Goal: Book appointment/travel/reservation

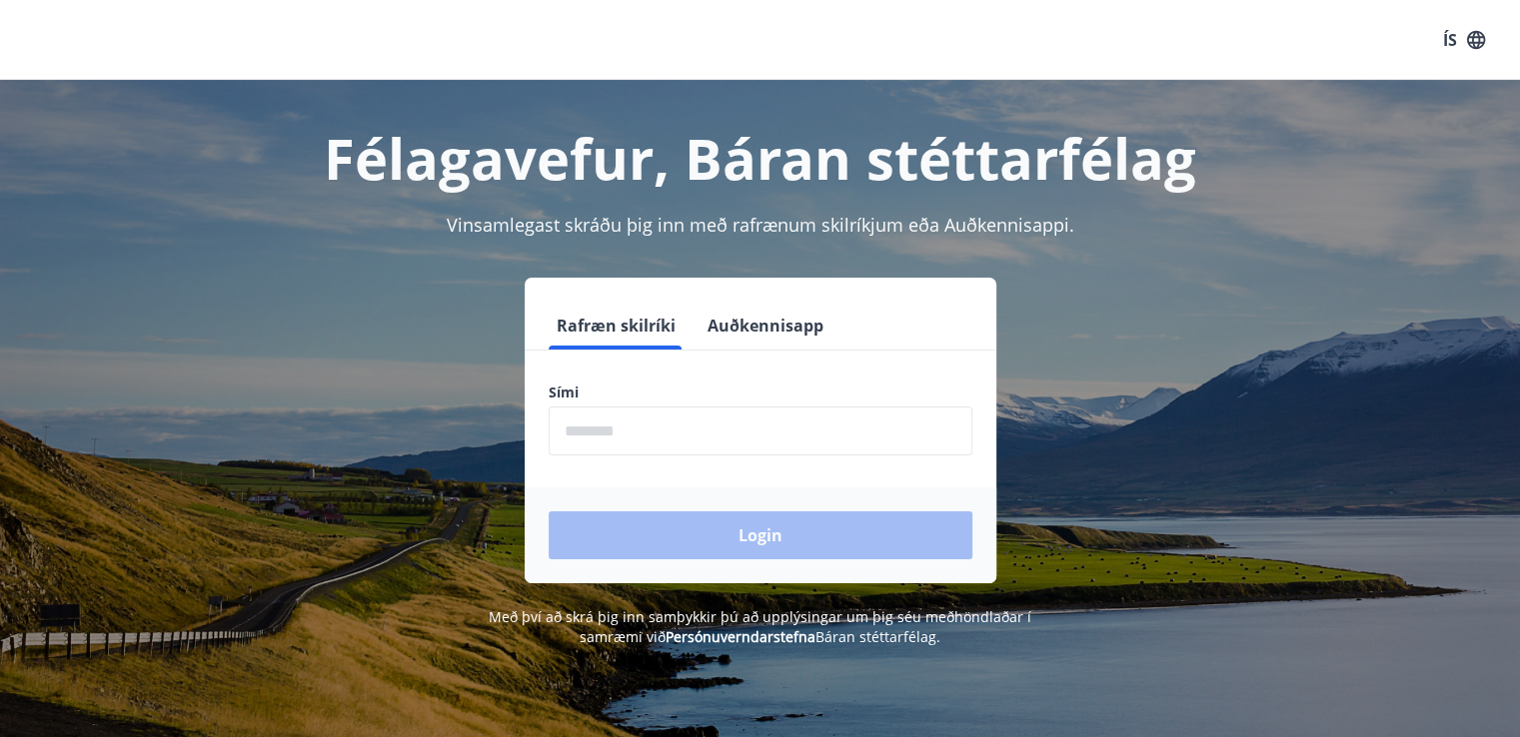
click at [694, 429] on input "phone" at bounding box center [760, 431] width 424 height 49
type input "********"
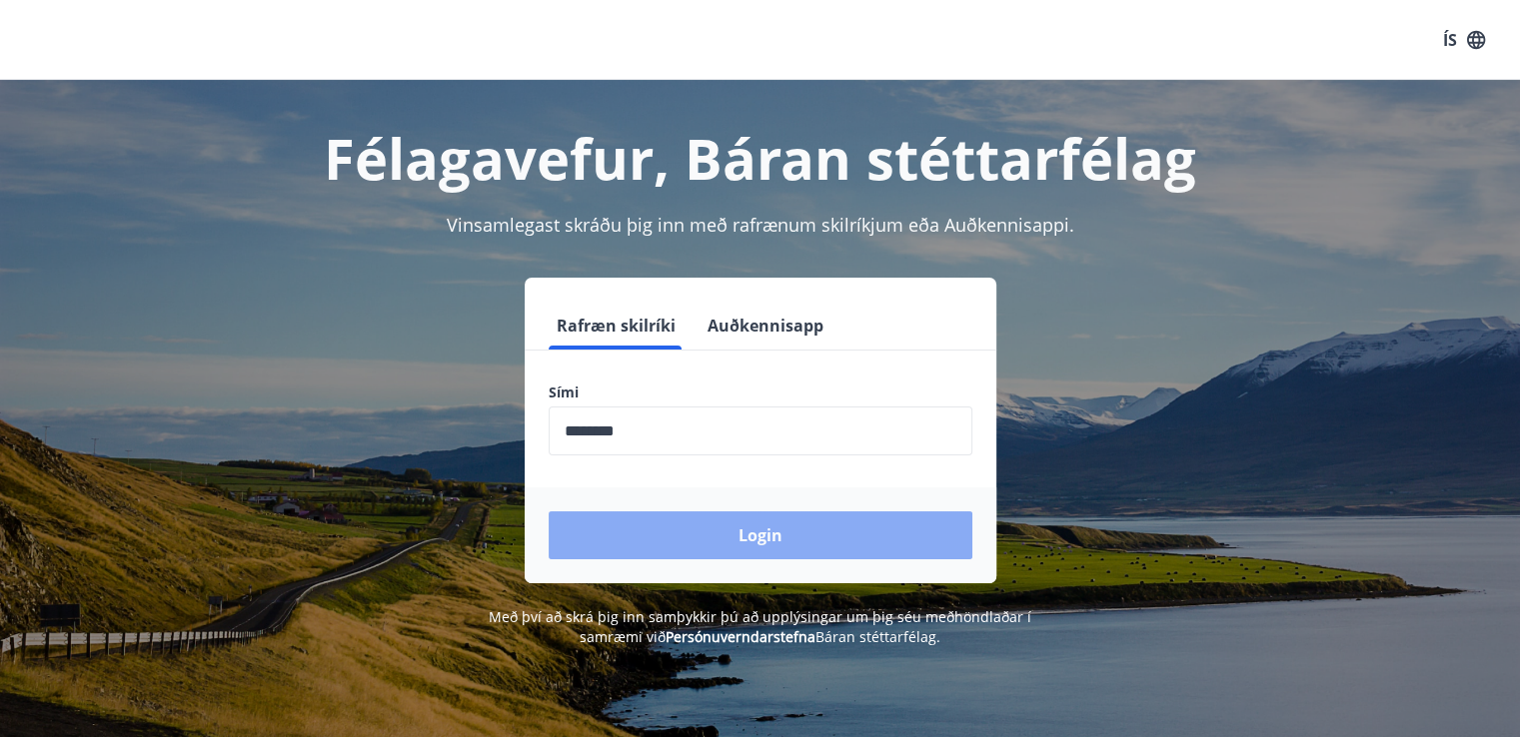
click at [735, 528] on button "Login" at bounding box center [760, 536] width 424 height 48
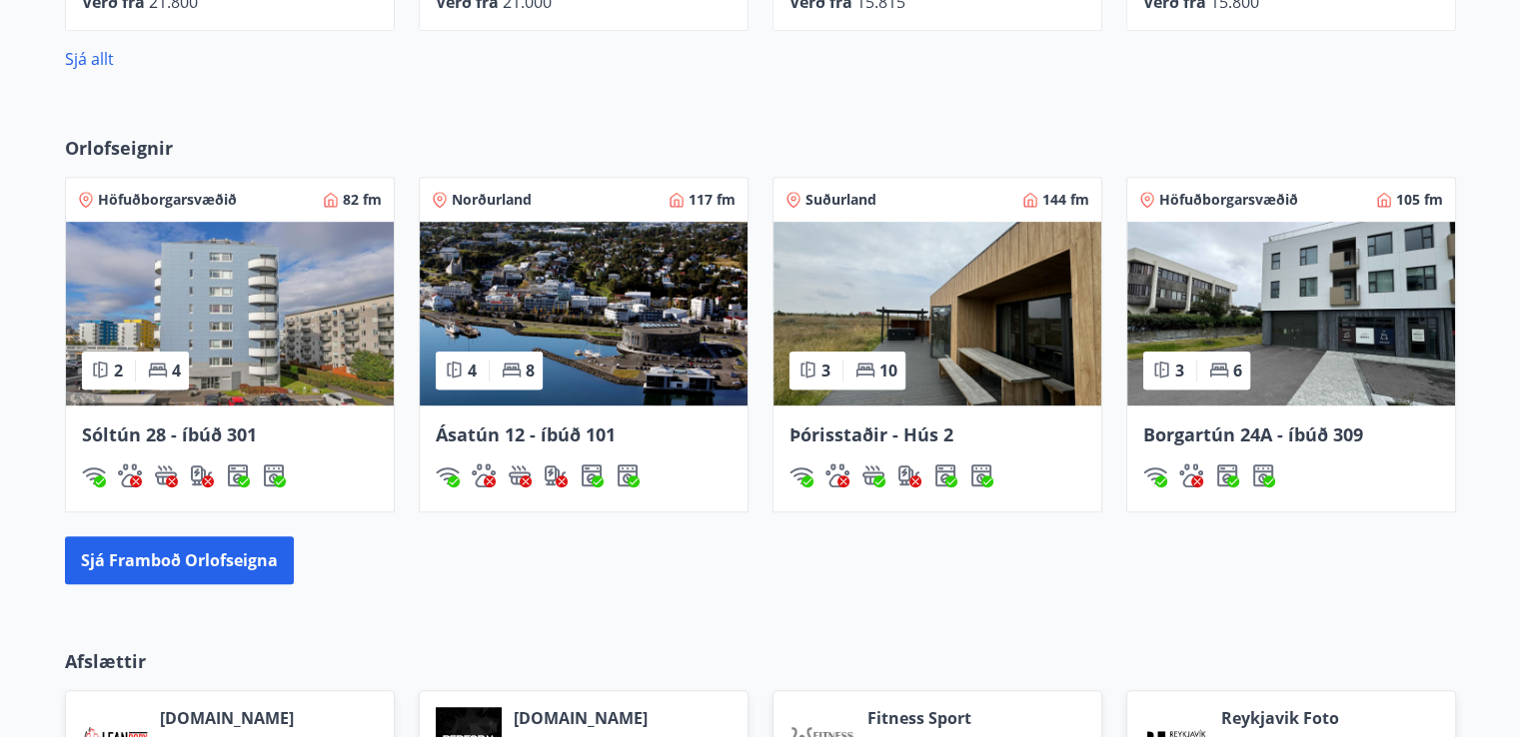
scroll to position [1137, 0]
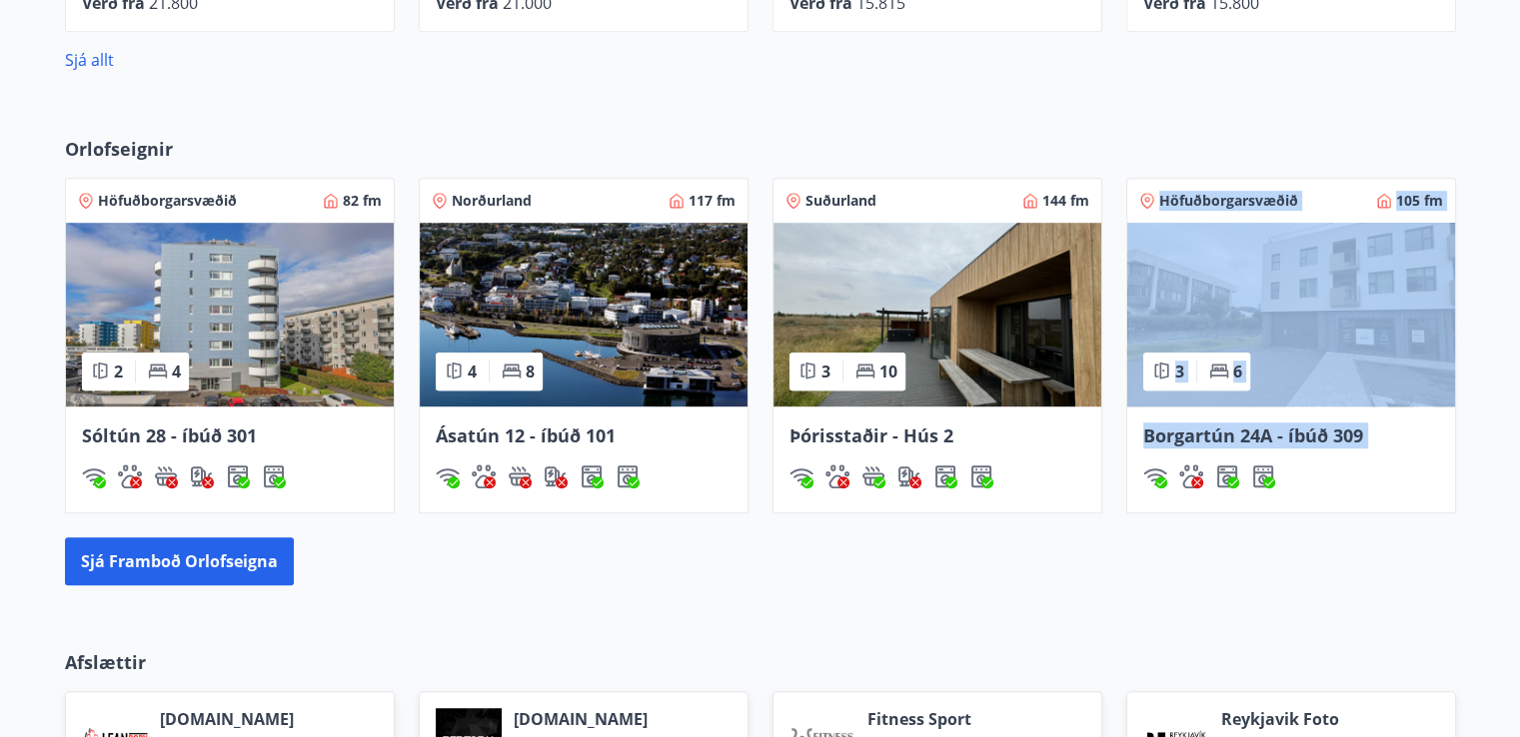
drag, startPoint x: 937, startPoint y: 489, endPoint x: 743, endPoint y: 577, distance: 213.2
click at [743, 577] on div "Orlofseignir Höfuðborgarsvæðið 82 fm 2 4 Sóltún 28 - íbúð 301 Norðurland 117 fm…" at bounding box center [760, 361] width 1439 height 450
click at [743, 577] on div "Sjá framboð orlofseigna" at bounding box center [760, 561] width 1391 height 48
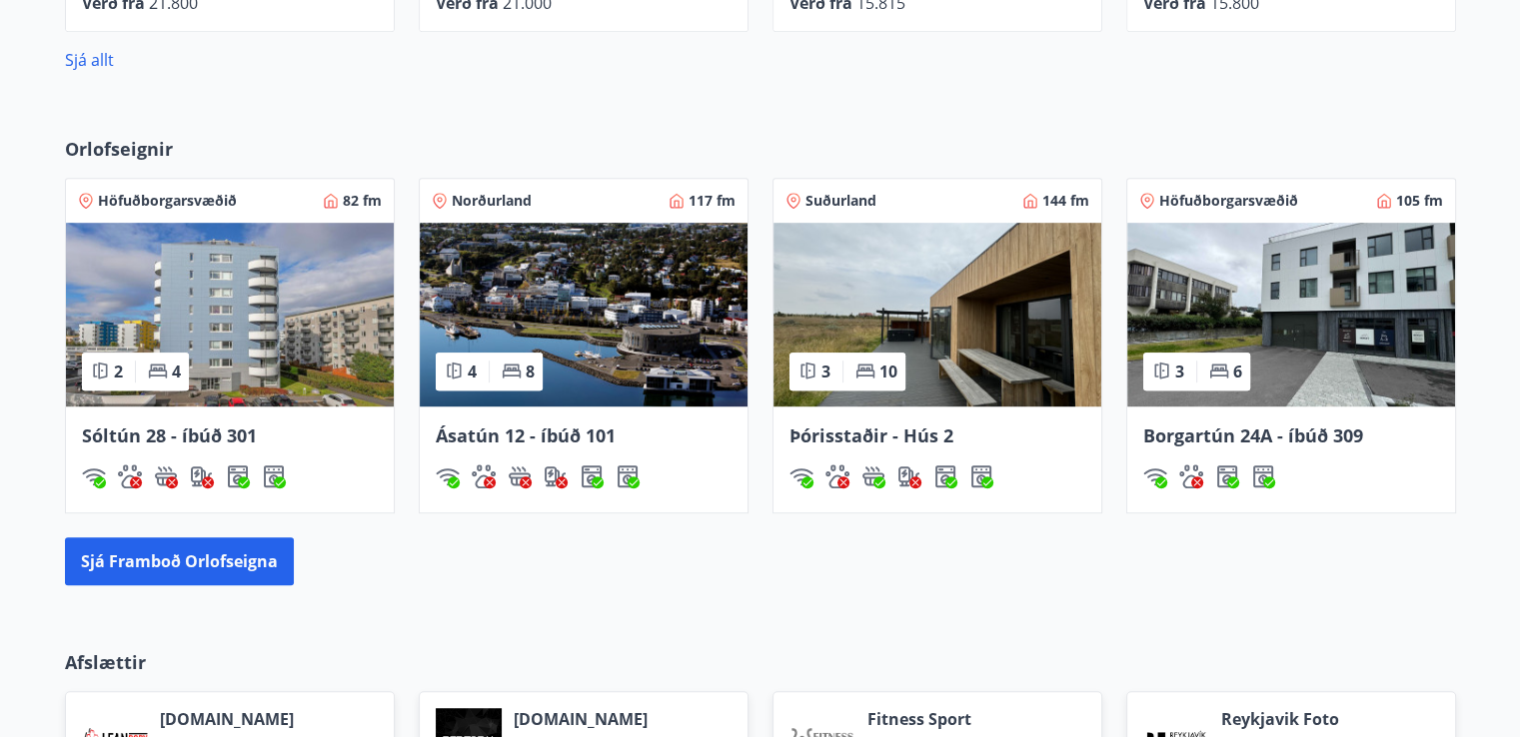
click at [897, 611] on div "Orlofseignir Höfuðborgarsvæðið 82 fm 2 4 Sóltún 28 - íbúð 301 Norðurland 117 fm…" at bounding box center [760, 361] width 1520 height 514
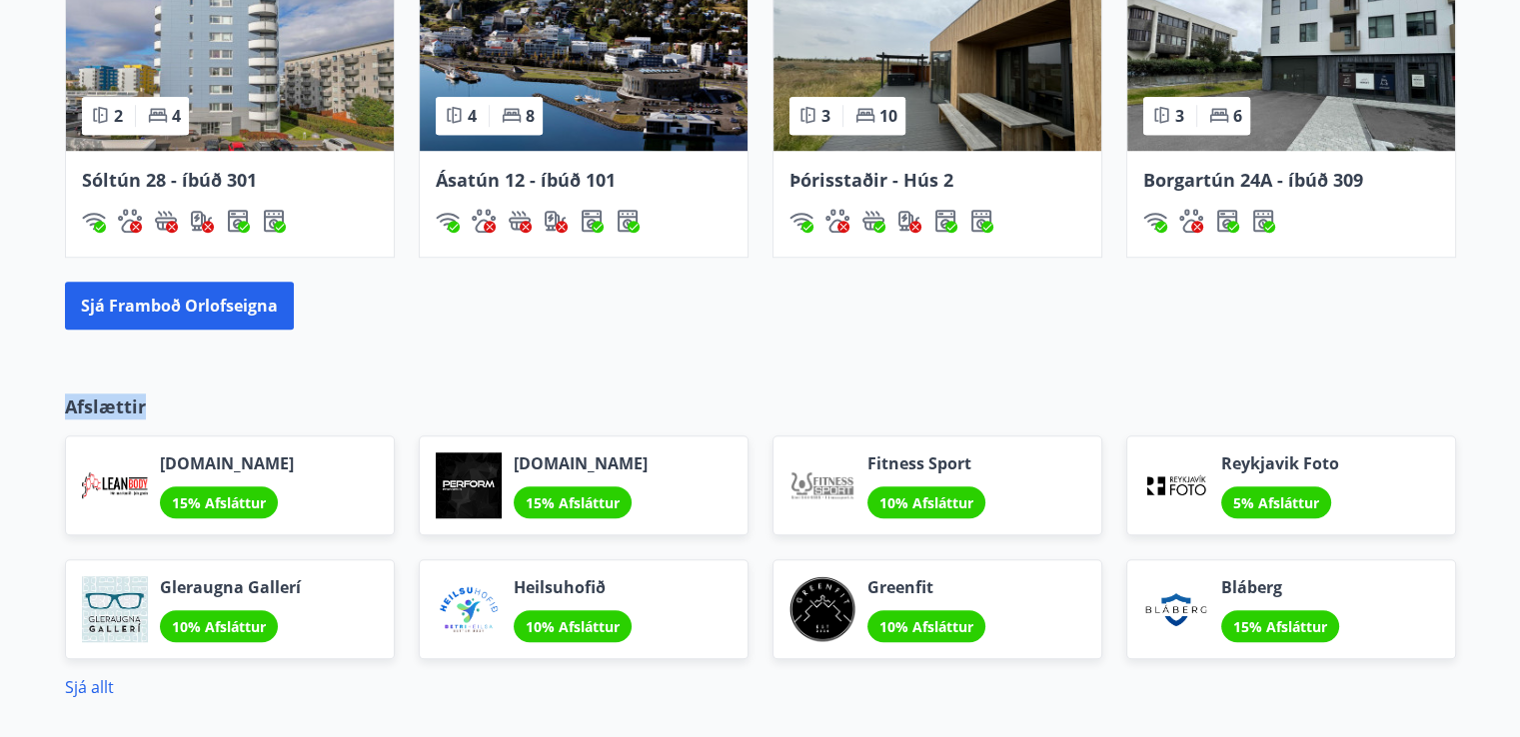
scroll to position [1211, 0]
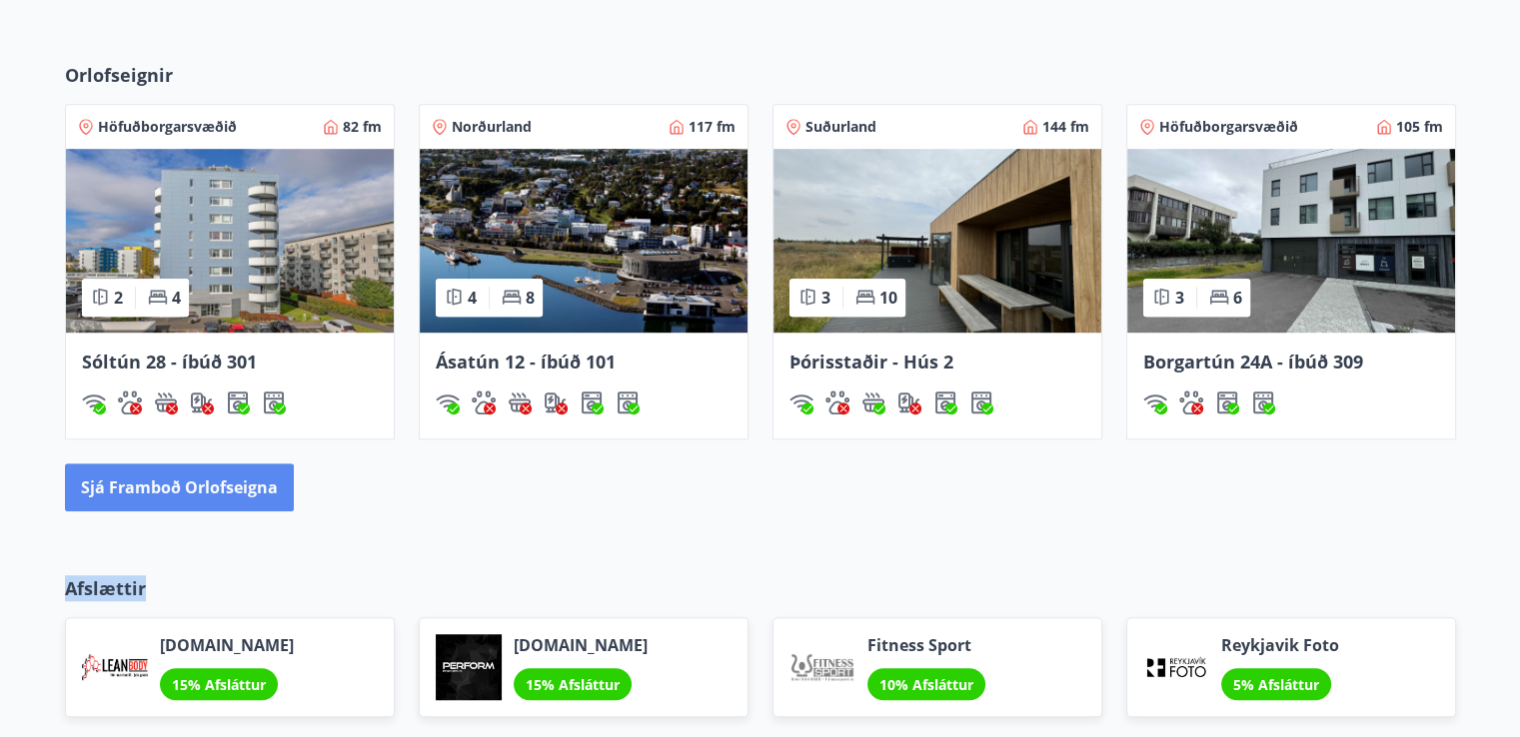
click at [212, 492] on button "Sjá framboð orlofseigna" at bounding box center [179, 488] width 229 height 48
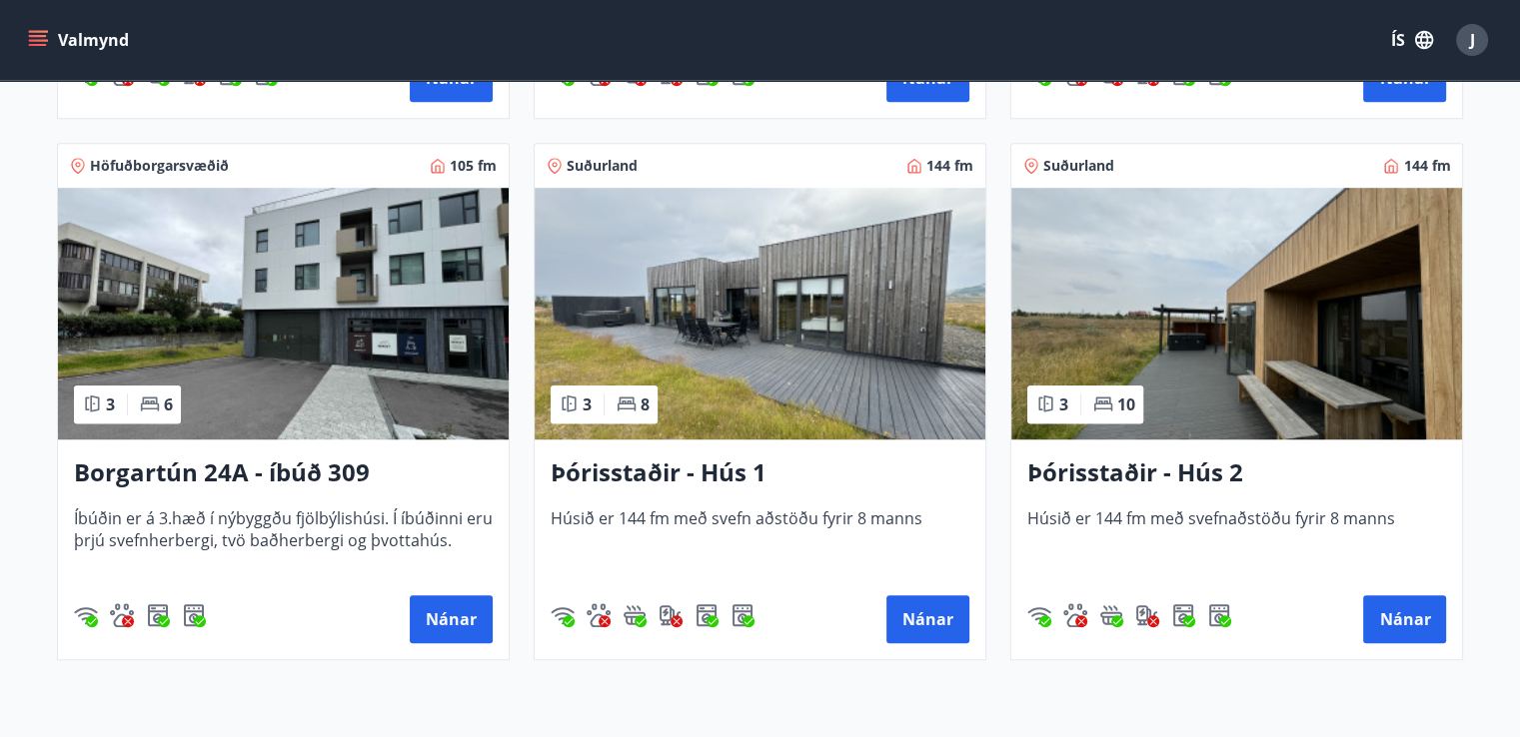
scroll to position [1584, 0]
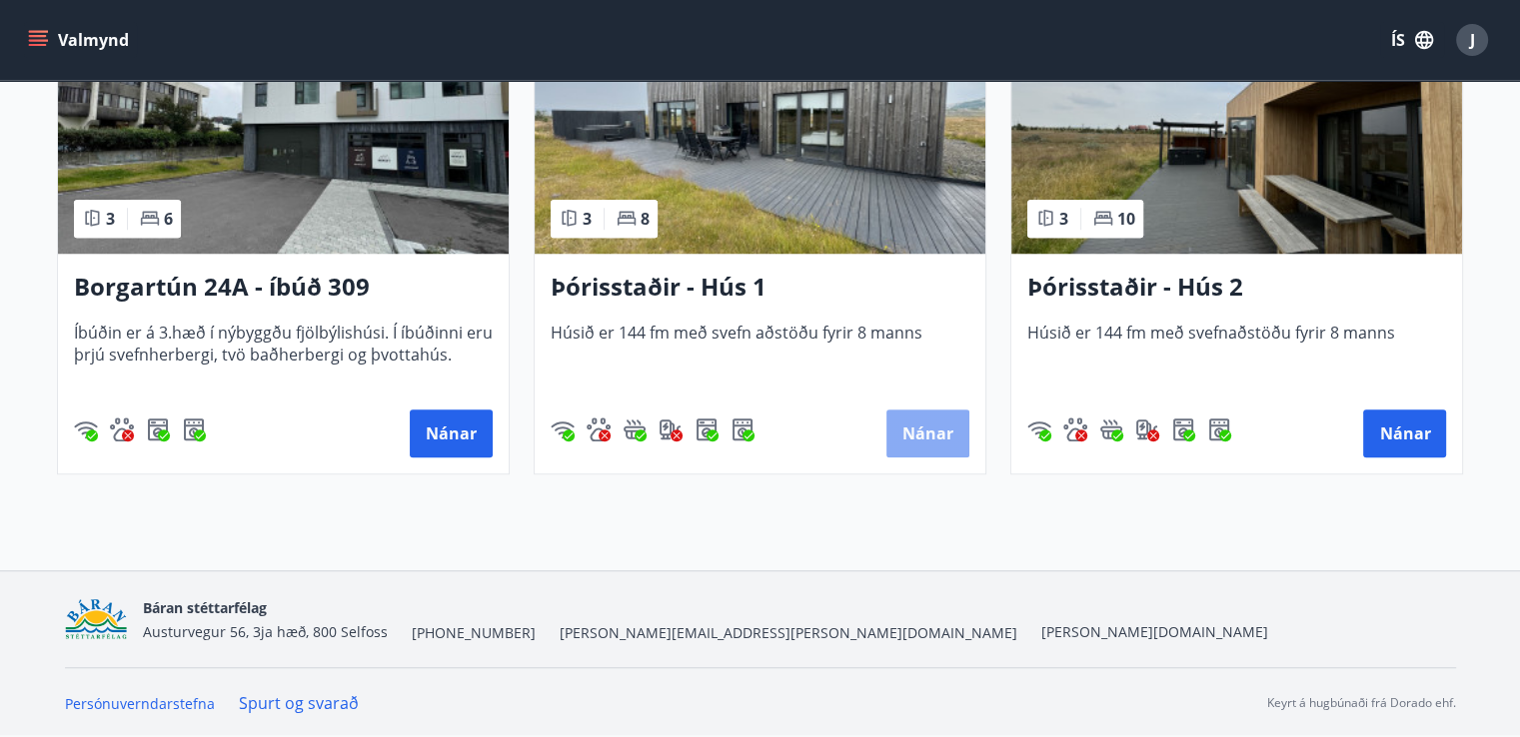
click at [919, 449] on button "Nánar" at bounding box center [927, 434] width 83 height 48
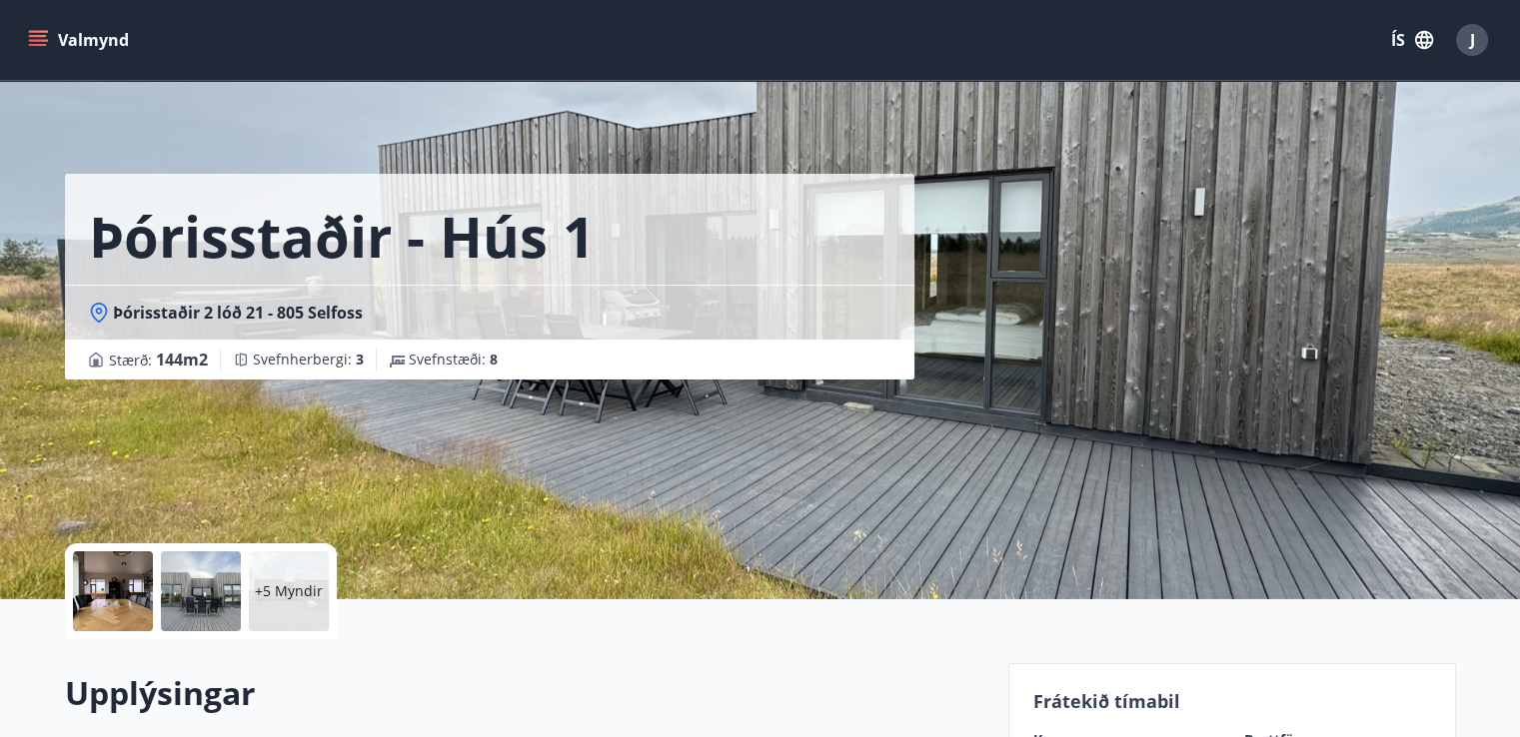
click at [216, 593] on div at bounding box center [201, 591] width 80 height 80
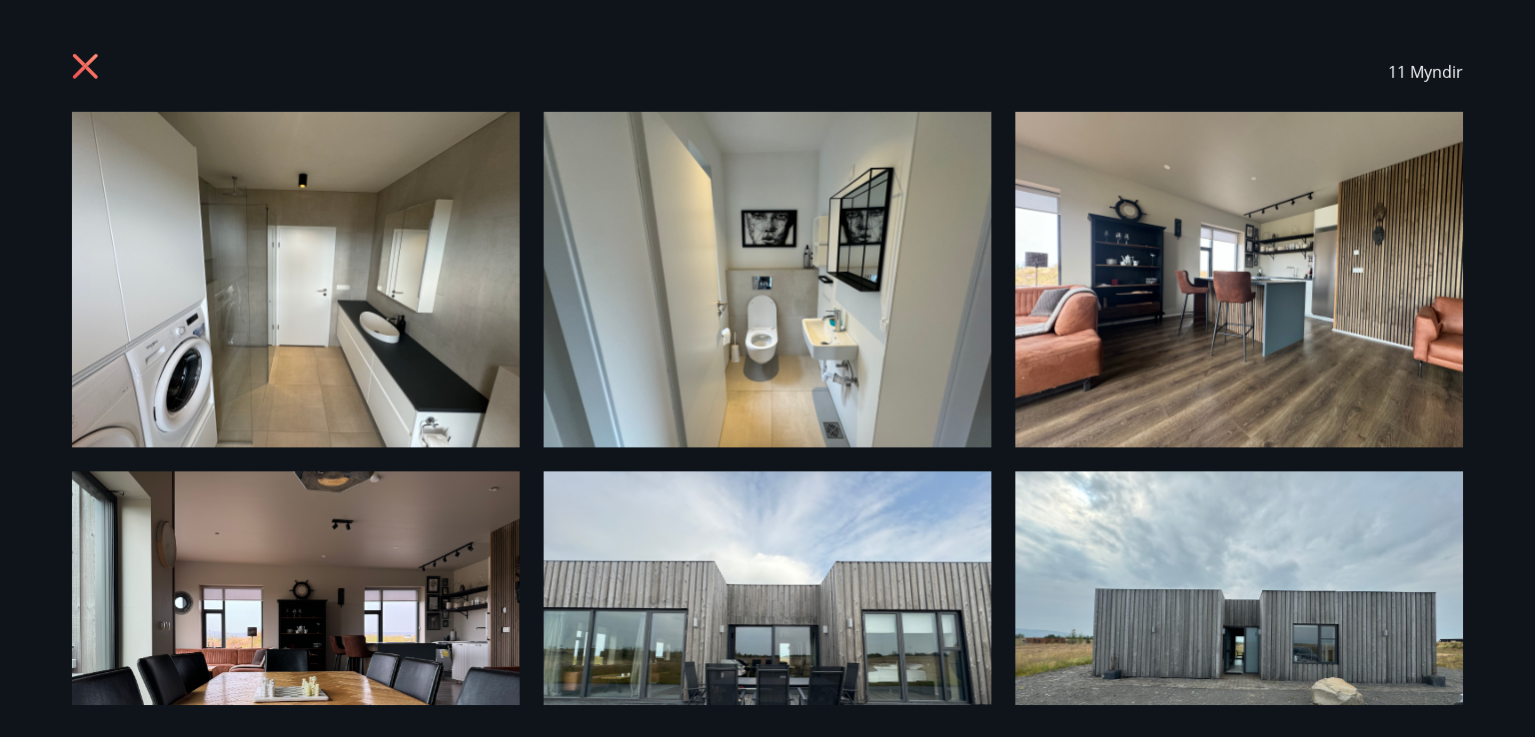
click at [72, 72] on icon at bounding box center [88, 69] width 32 height 32
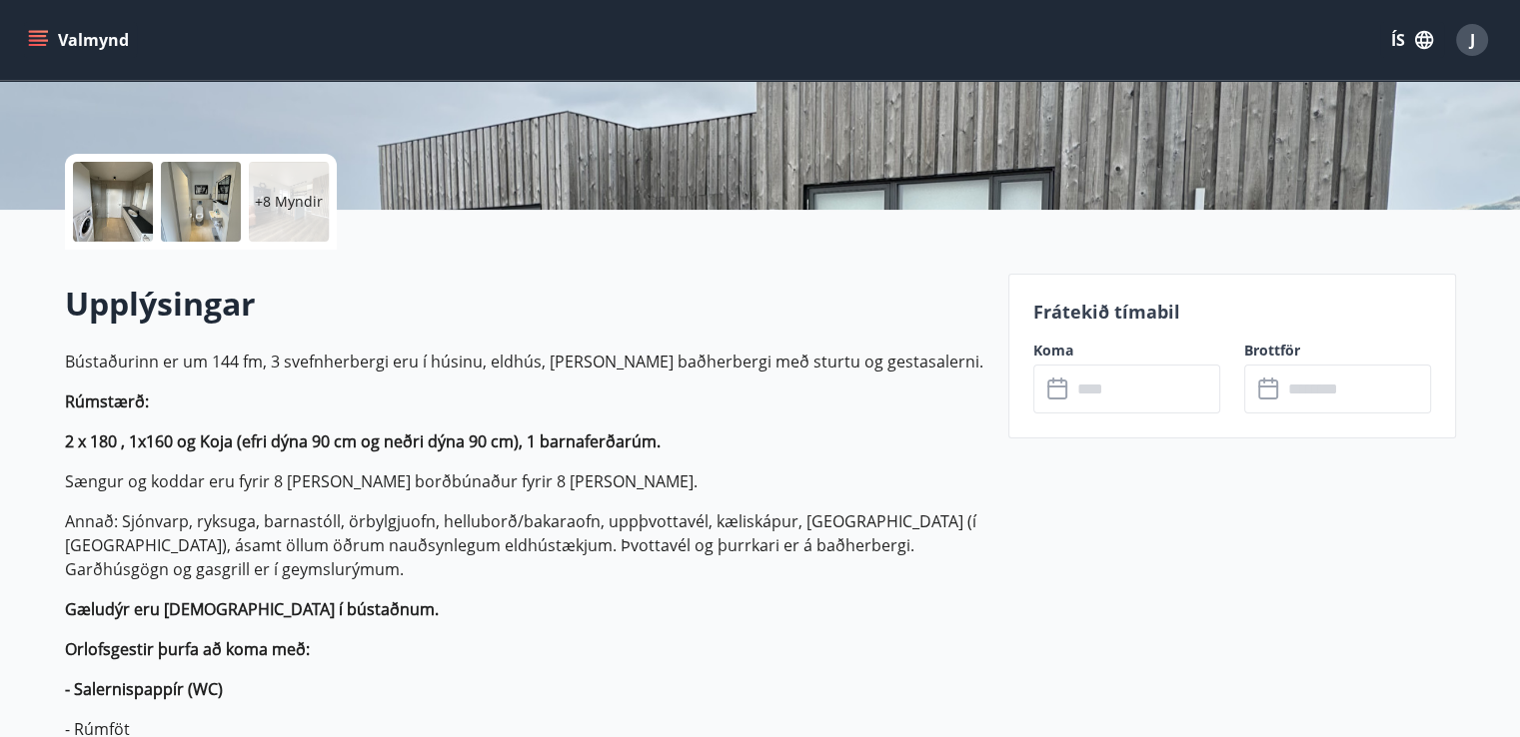
scroll to position [391, 0]
click at [1101, 393] on input "text" at bounding box center [1145, 388] width 149 height 49
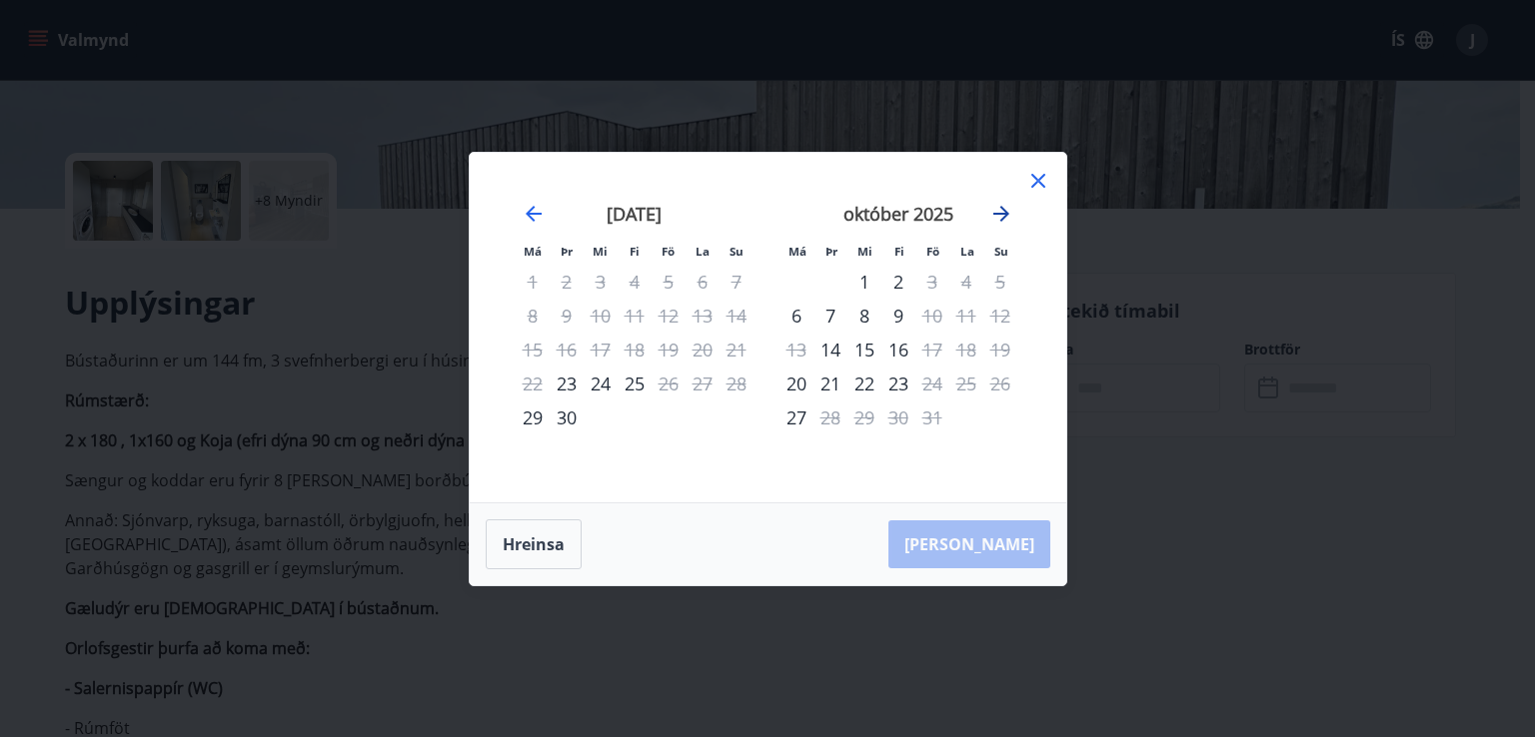
click at [1007, 208] on icon "Move forward to switch to the next month." at bounding box center [1001, 214] width 24 height 24
click at [1005, 208] on icon "Move forward to switch to the next month." at bounding box center [1001, 214] width 24 height 24
click at [1003, 205] on icon "Move forward to switch to the next month." at bounding box center [1001, 214] width 24 height 24
click at [523, 219] on icon "Move backward to switch to the previous month." at bounding box center [534, 214] width 24 height 24
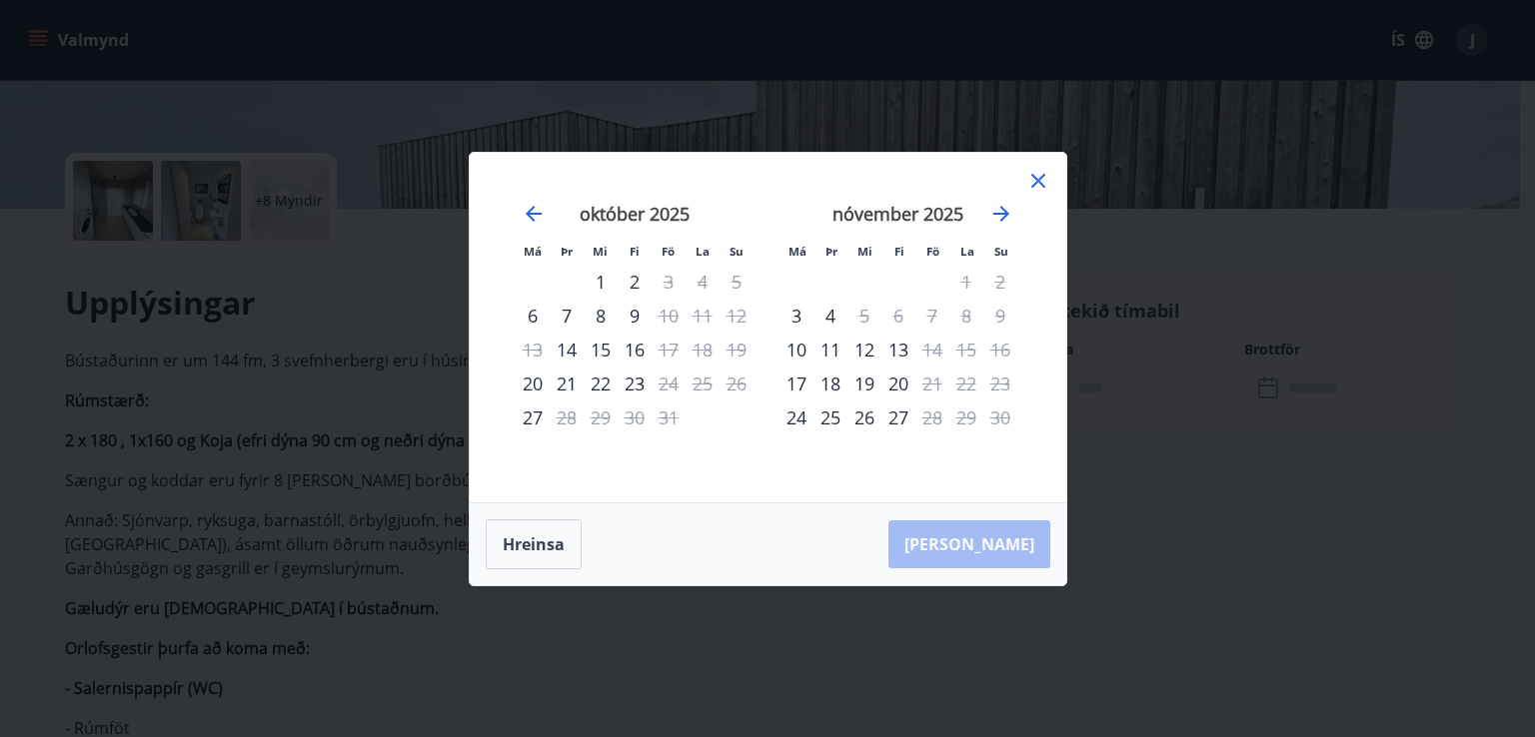
click at [1026, 189] on icon at bounding box center [1038, 181] width 24 height 24
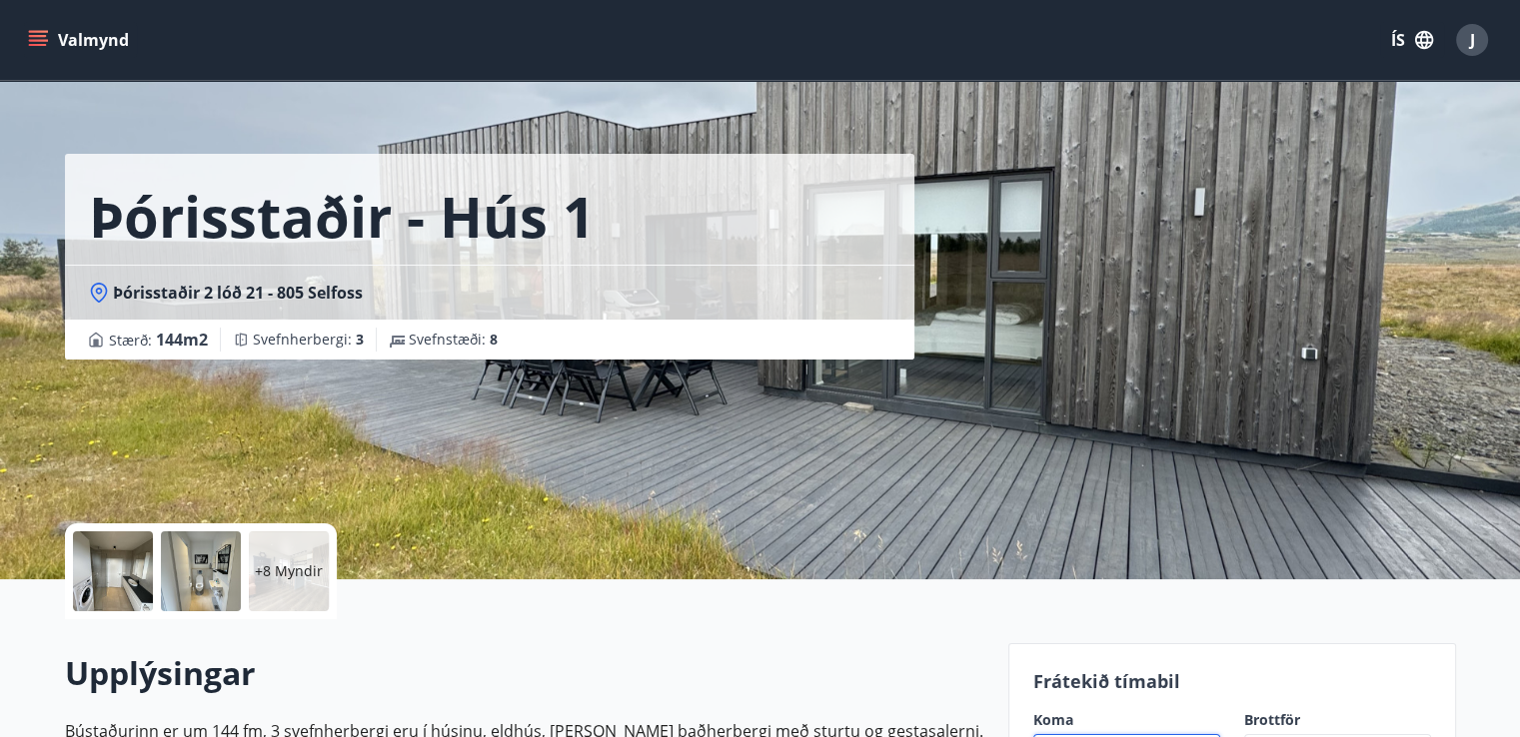
scroll to position [0, 0]
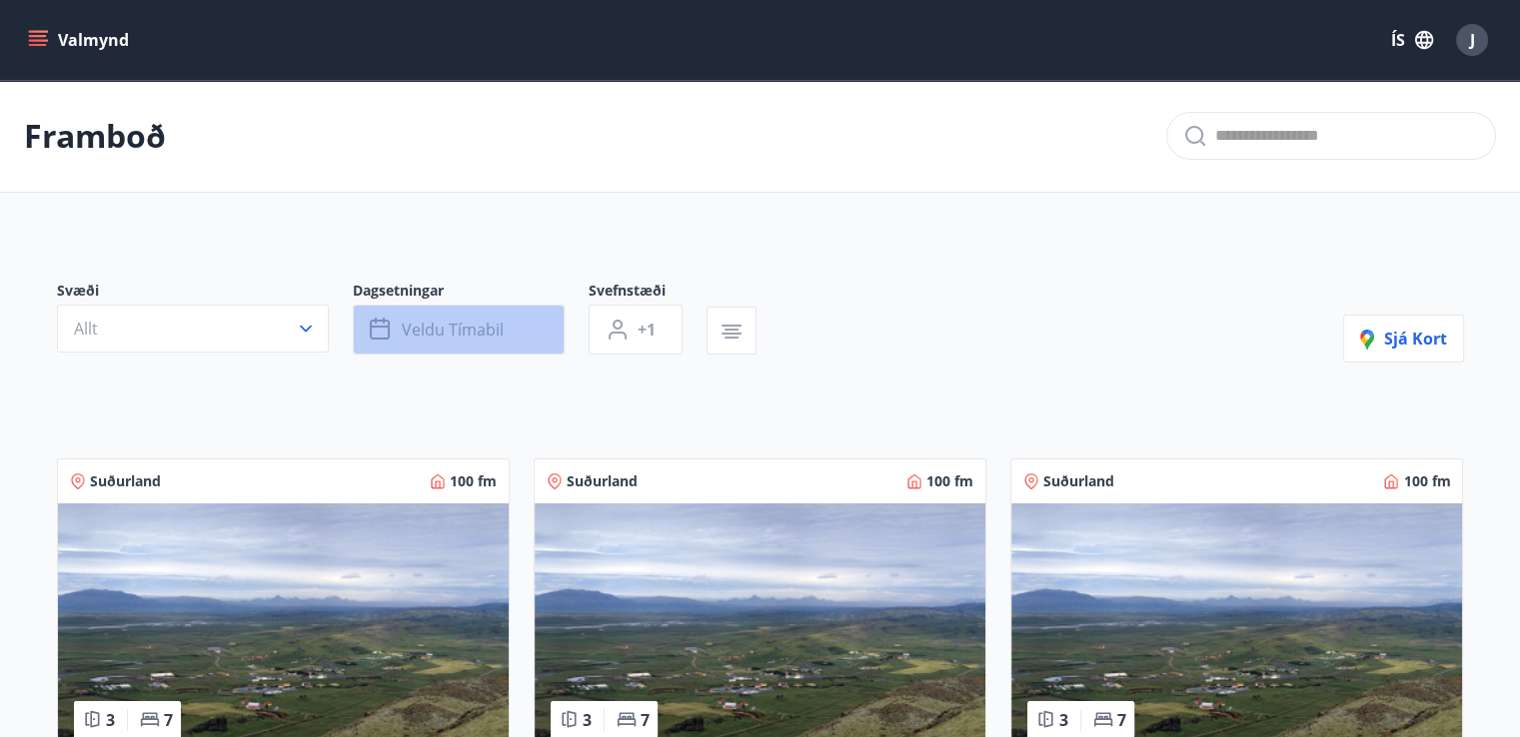
click at [451, 331] on span "Veldu tímabil" at bounding box center [453, 330] width 102 height 22
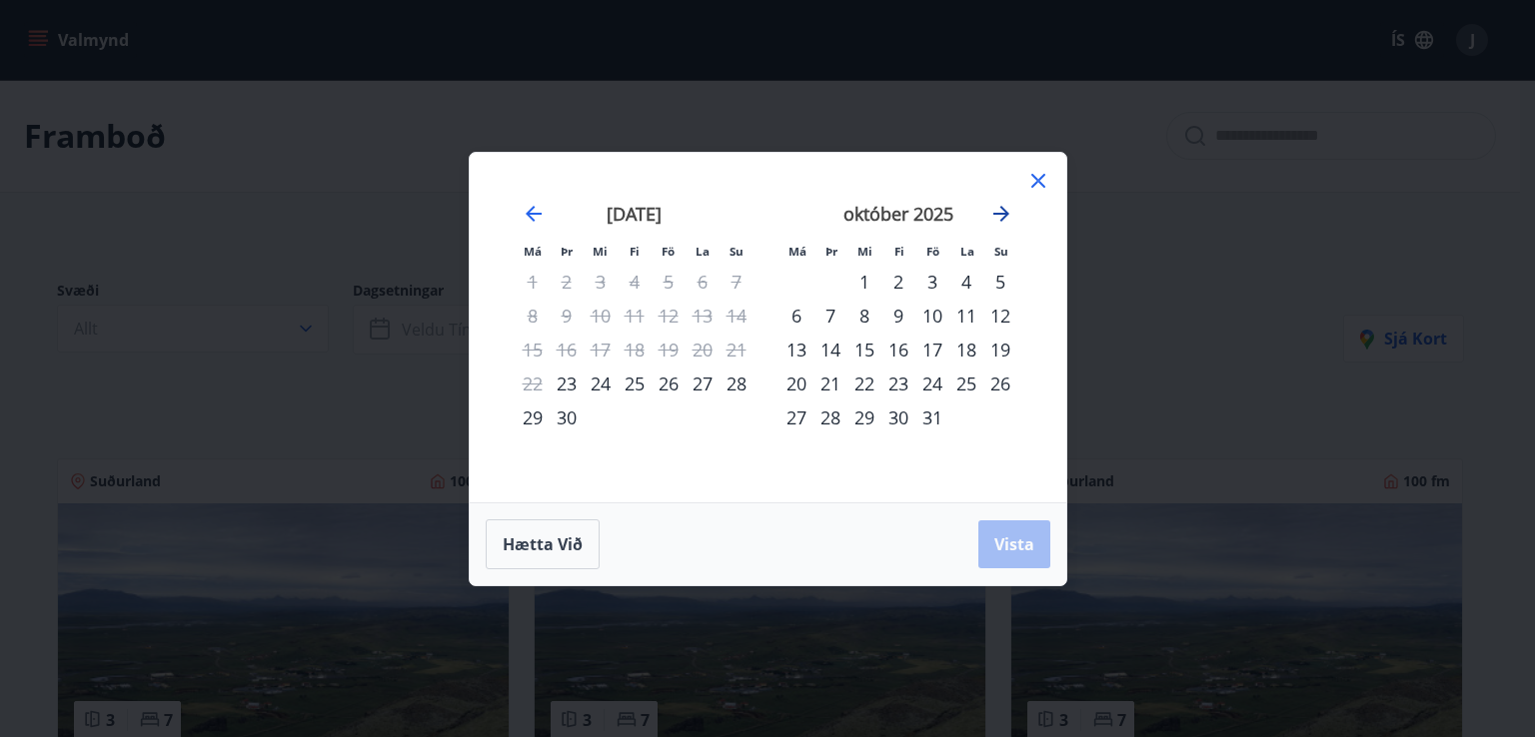
click at [999, 212] on icon "Move forward to switch to the next month." at bounding box center [1001, 214] width 24 height 24
click at [995, 219] on icon "Move forward to switch to the next month." at bounding box center [1001, 214] width 24 height 24
click at [903, 316] on div "11" at bounding box center [898, 316] width 34 height 34
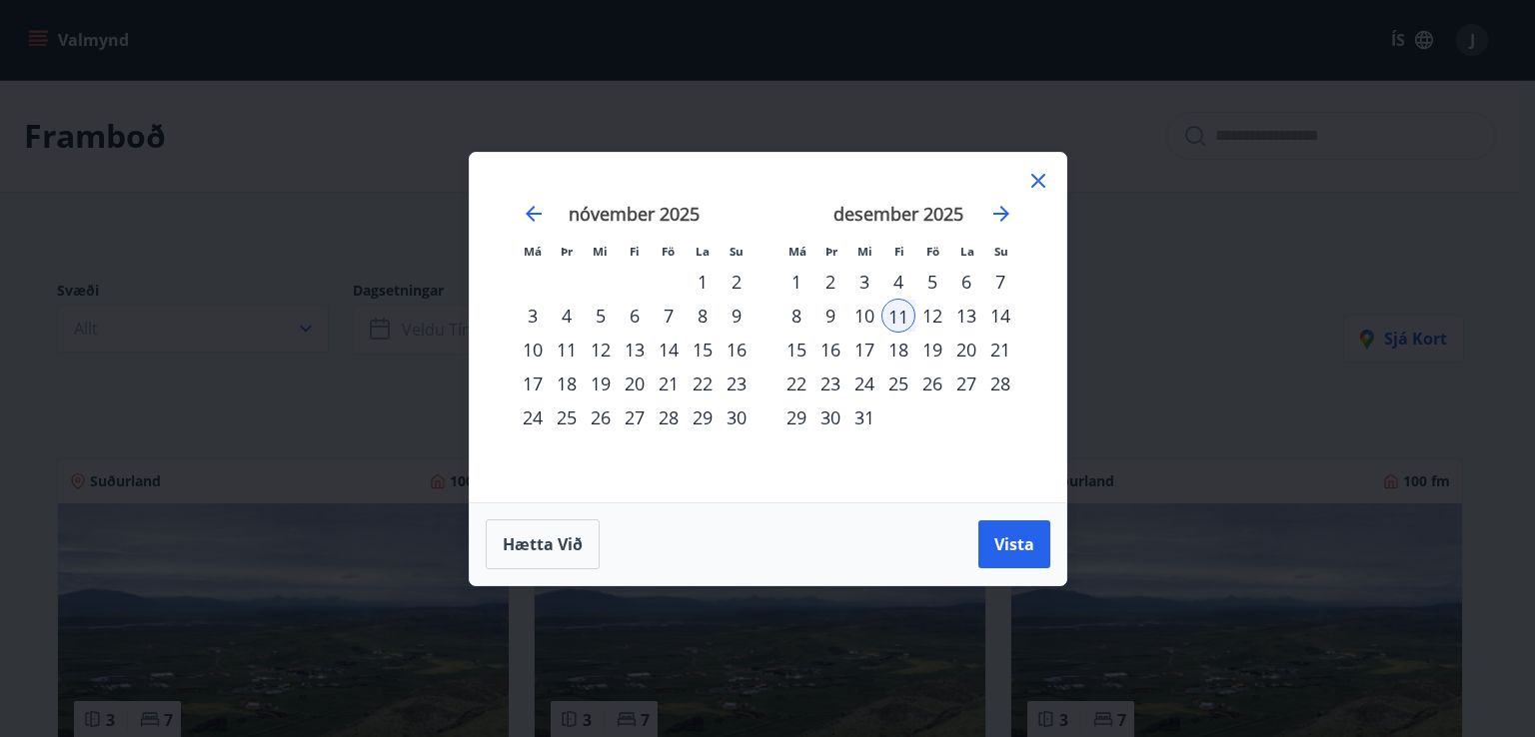
click at [1000, 314] on div "14" at bounding box center [1000, 316] width 34 height 34
click at [1018, 524] on button "Vista" at bounding box center [1014, 545] width 72 height 48
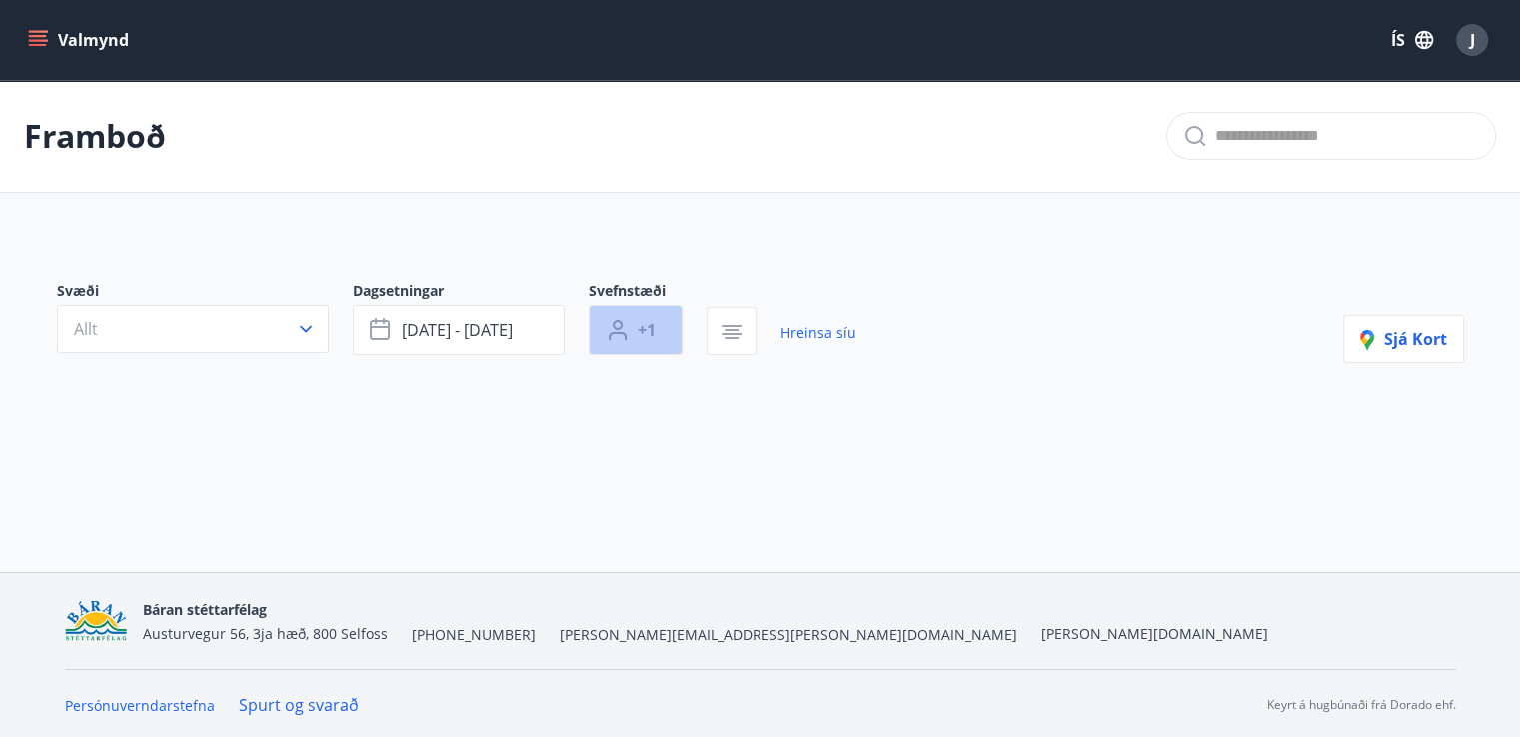
drag, startPoint x: 647, startPoint y: 334, endPoint x: 632, endPoint y: 321, distance: 19.8
click at [632, 321] on button "+1" at bounding box center [635, 330] width 94 height 50
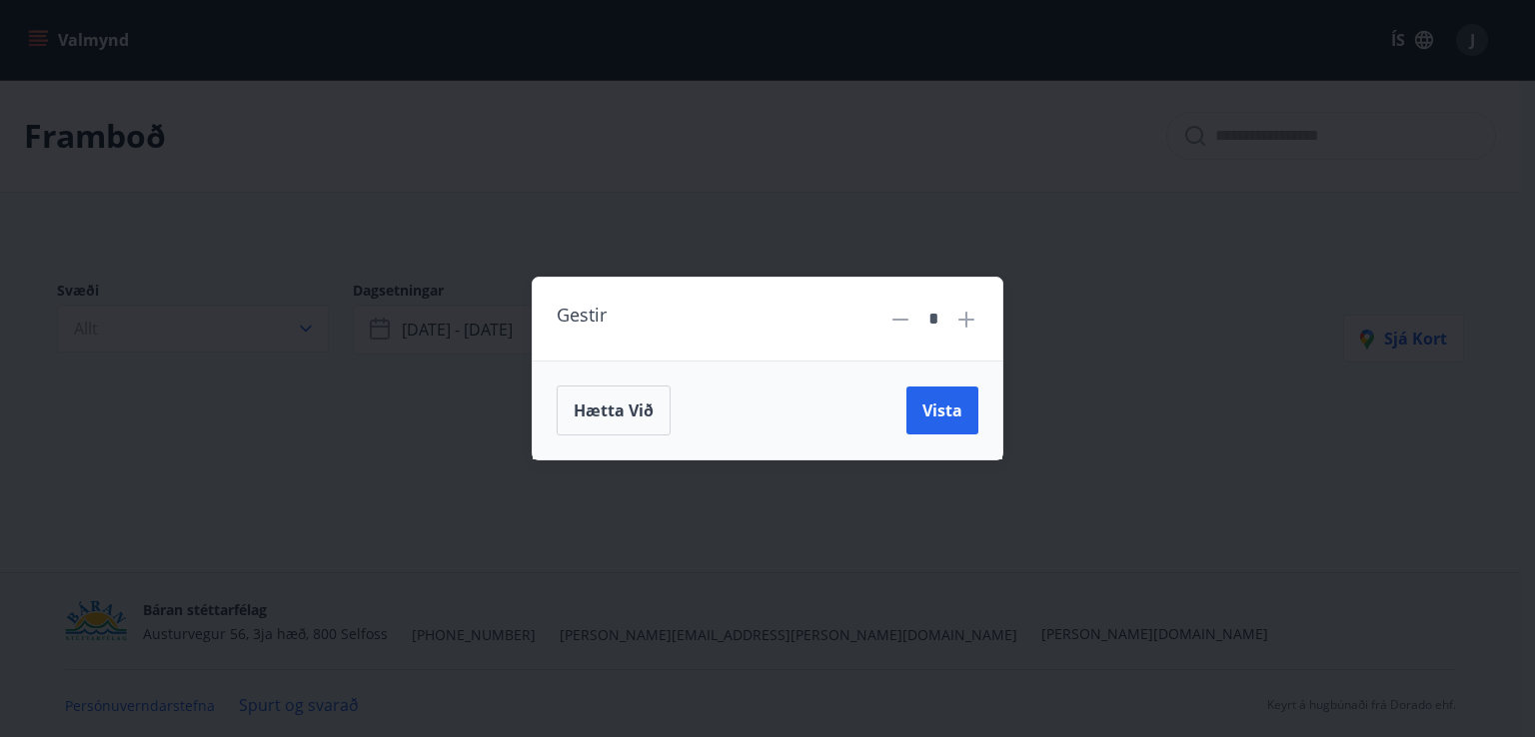
click at [965, 313] on icon at bounding box center [966, 320] width 16 height 16
type input "*"
click at [965, 421] on button "Vista" at bounding box center [942, 411] width 72 height 48
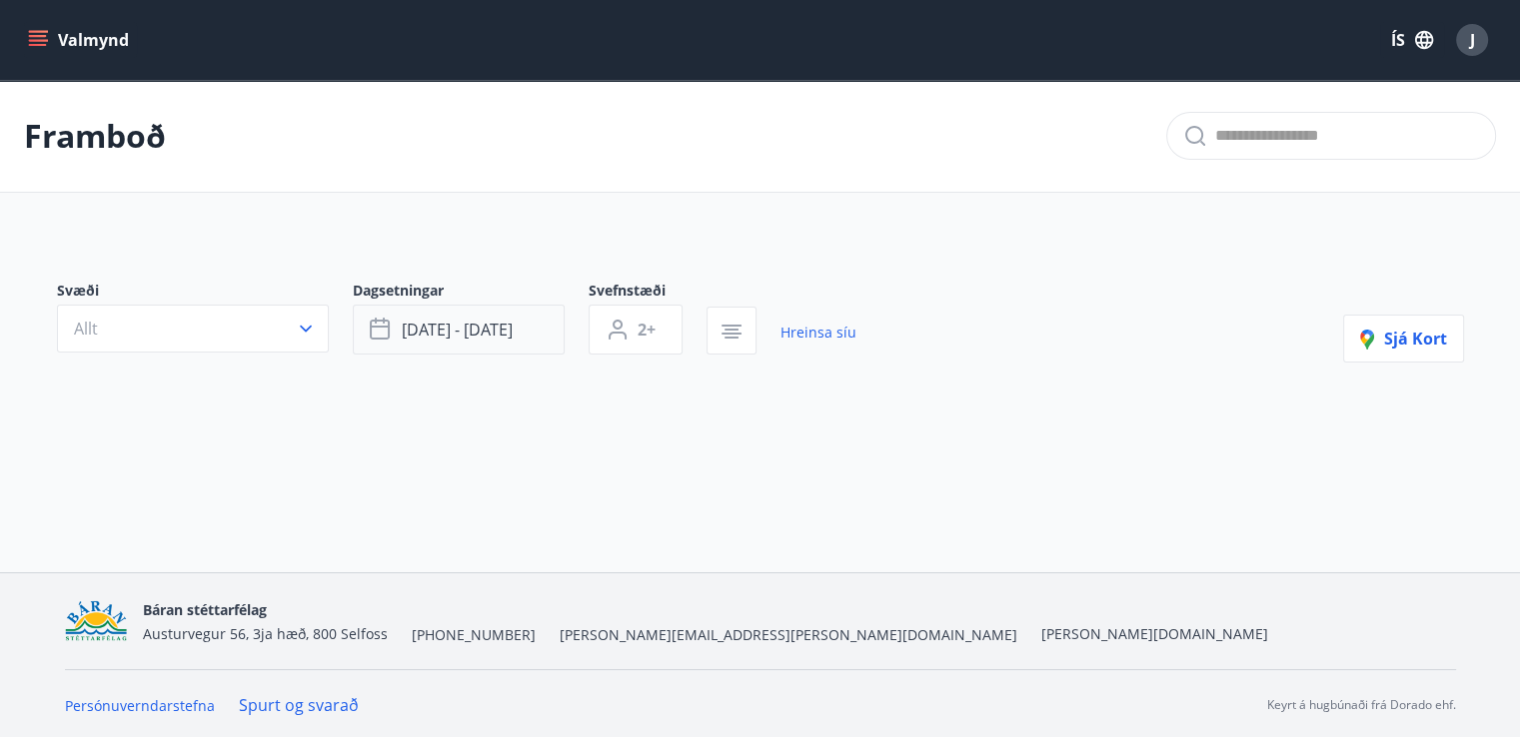
click at [512, 337] on span "[DATE] - [DATE]" at bounding box center [457, 330] width 111 height 22
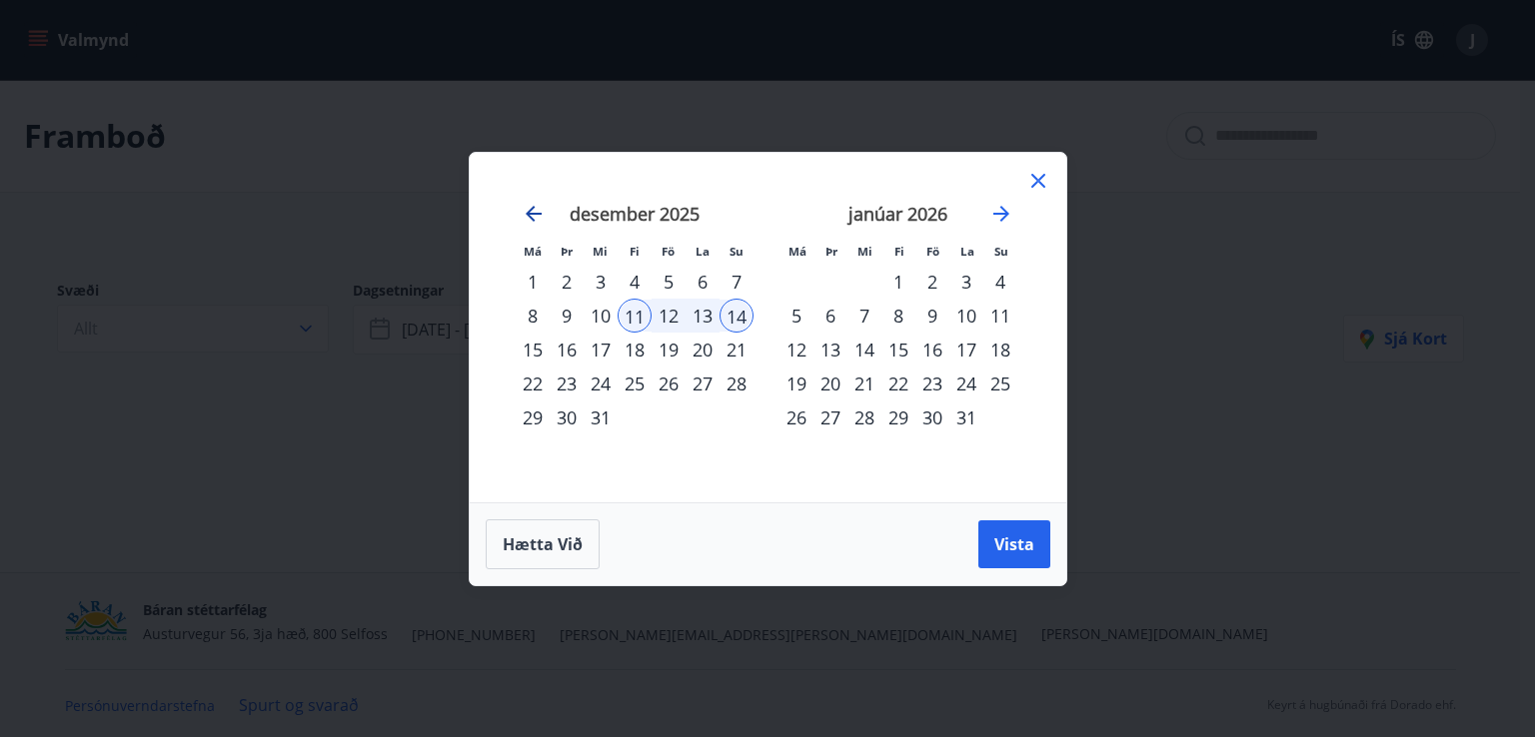
click at [527, 213] on icon "Move backward to switch to the previous month." at bounding box center [533, 214] width 16 height 16
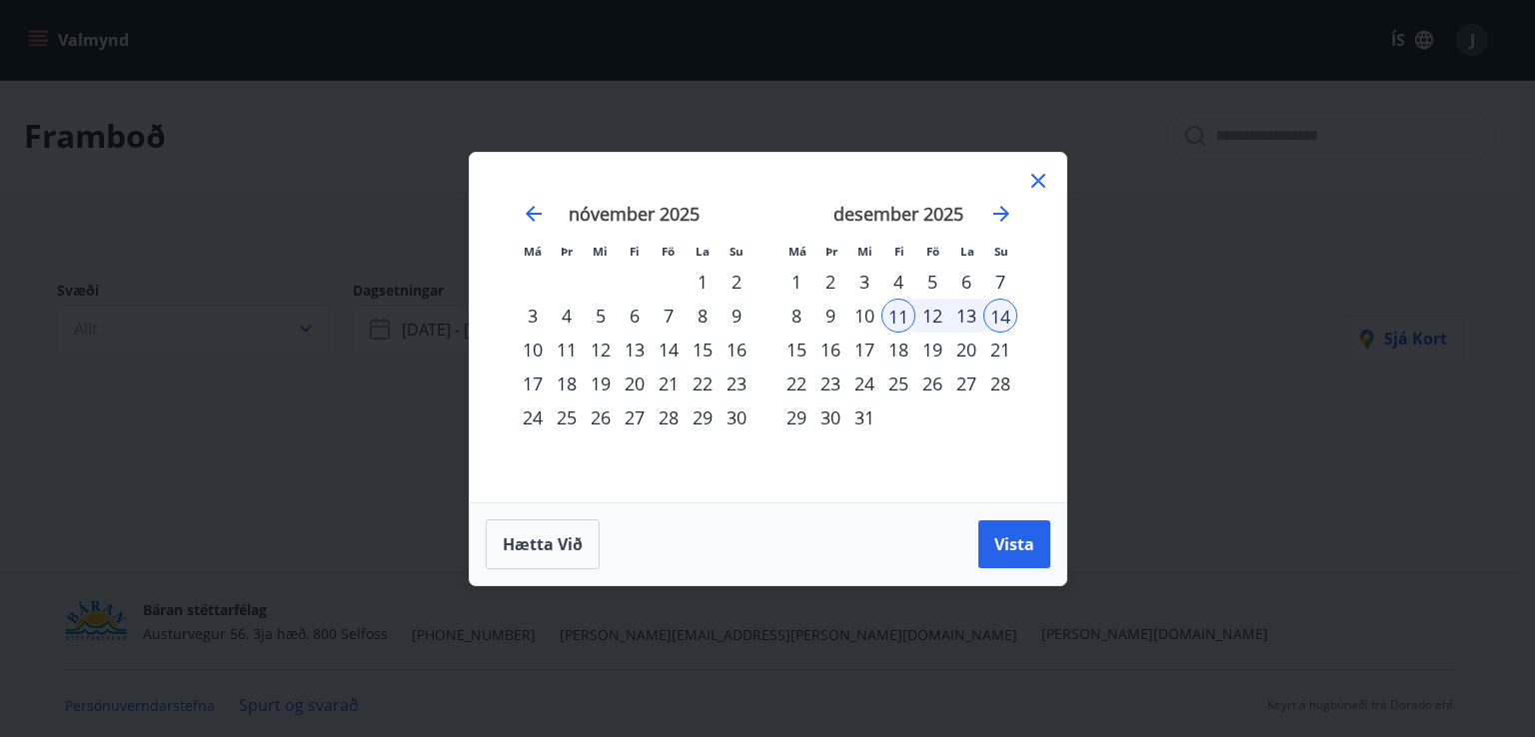
click at [655, 313] on div "7" at bounding box center [668, 316] width 34 height 34
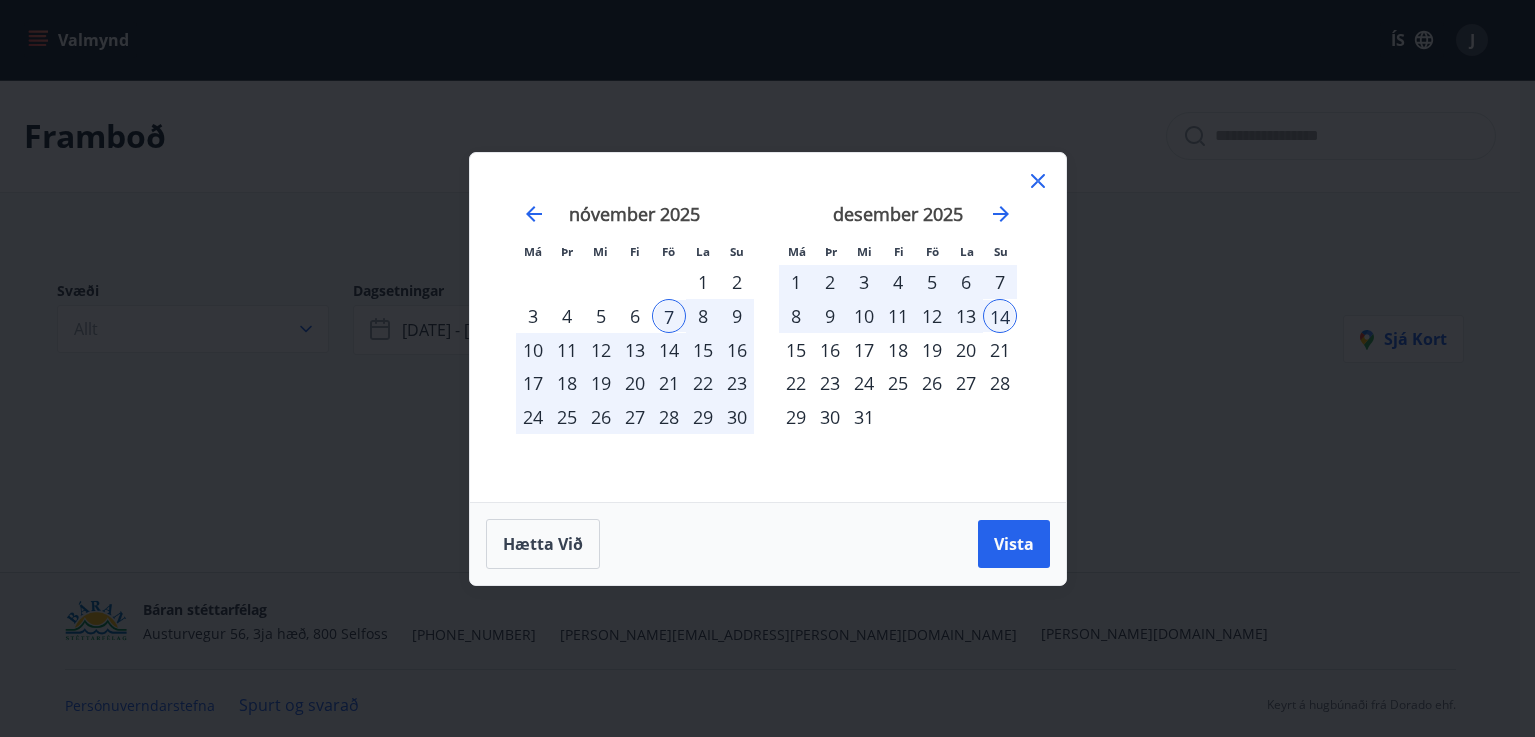
click at [639, 306] on div "6" at bounding box center [634, 316] width 34 height 34
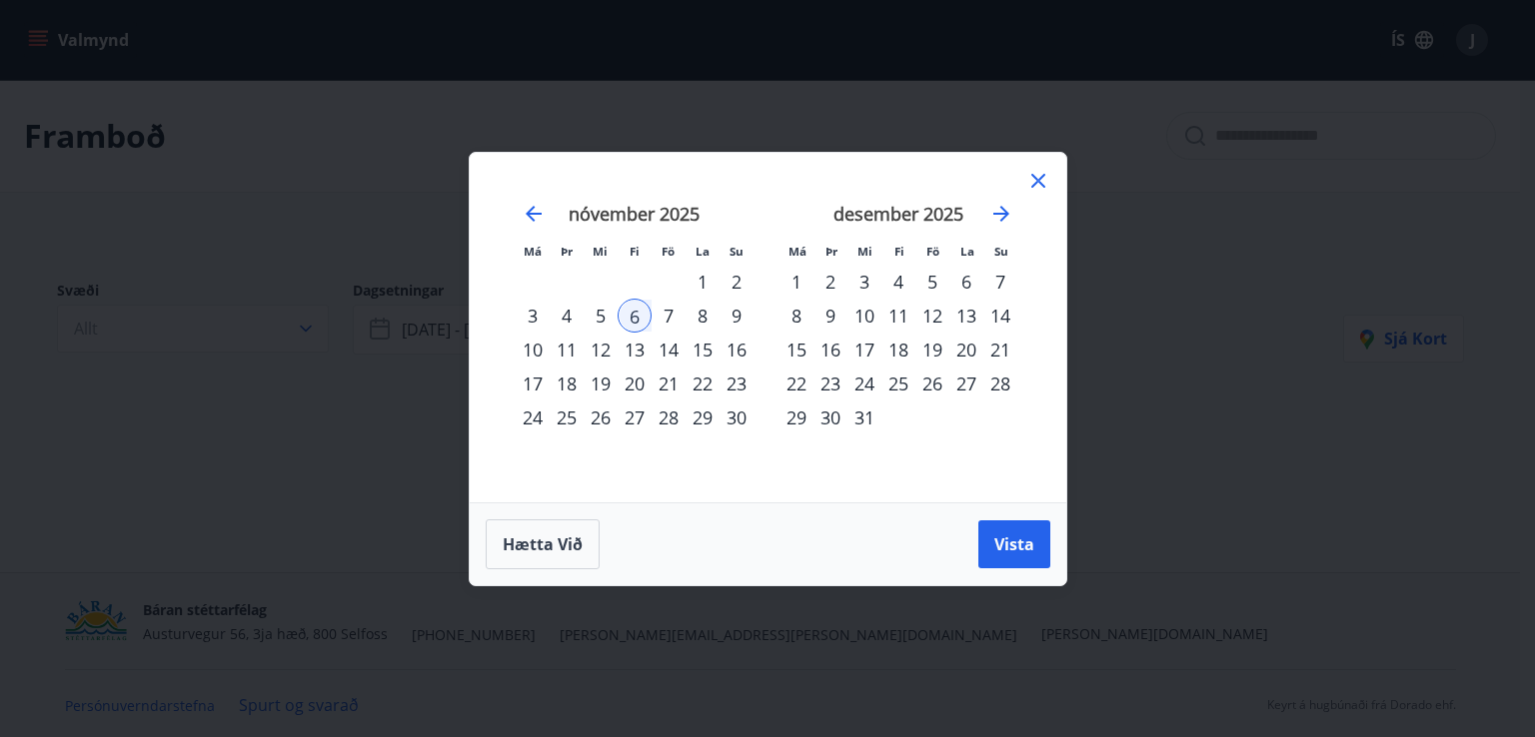
click at [722, 301] on div "9" at bounding box center [736, 316] width 34 height 34
click at [1023, 557] on button "Vista" at bounding box center [1014, 545] width 72 height 48
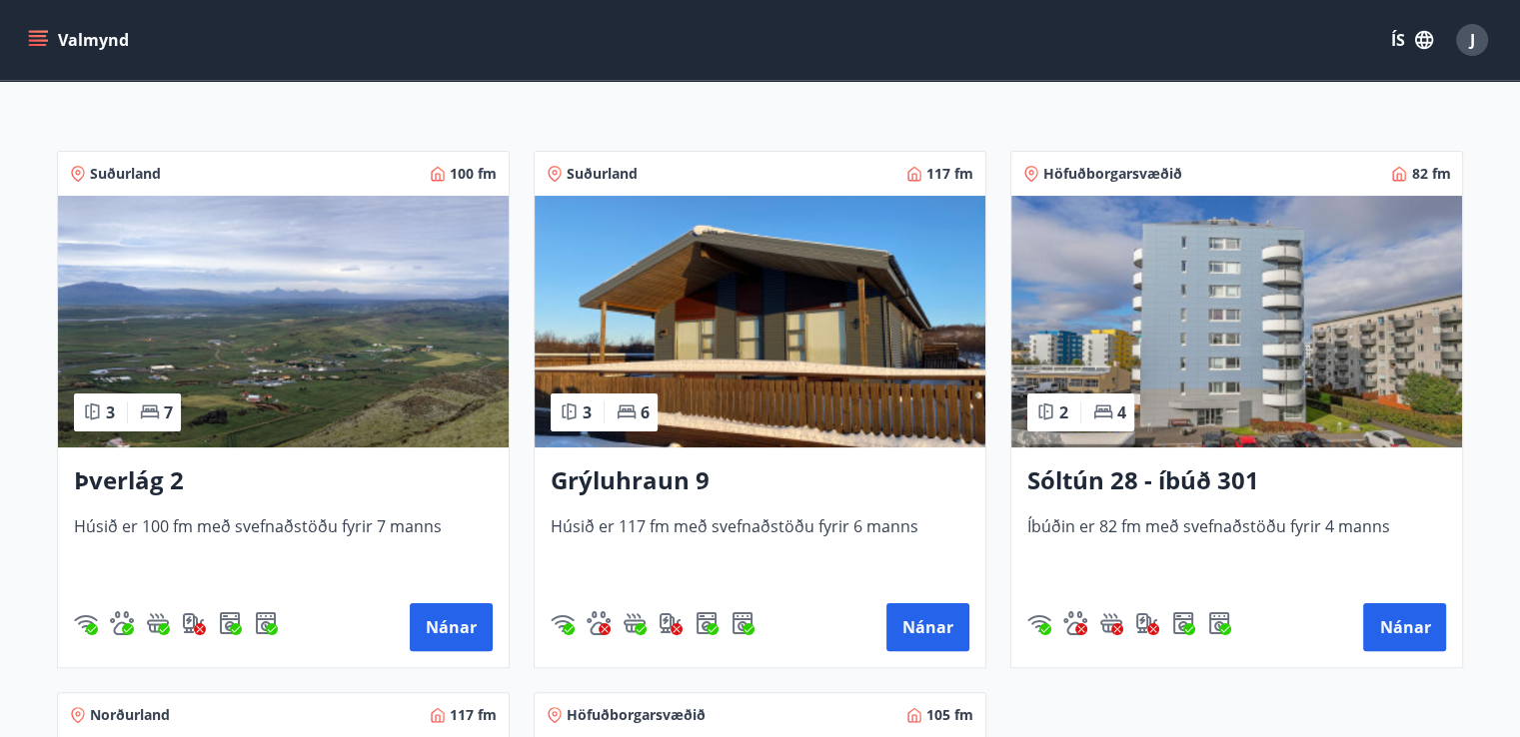
scroll to position [300, 0]
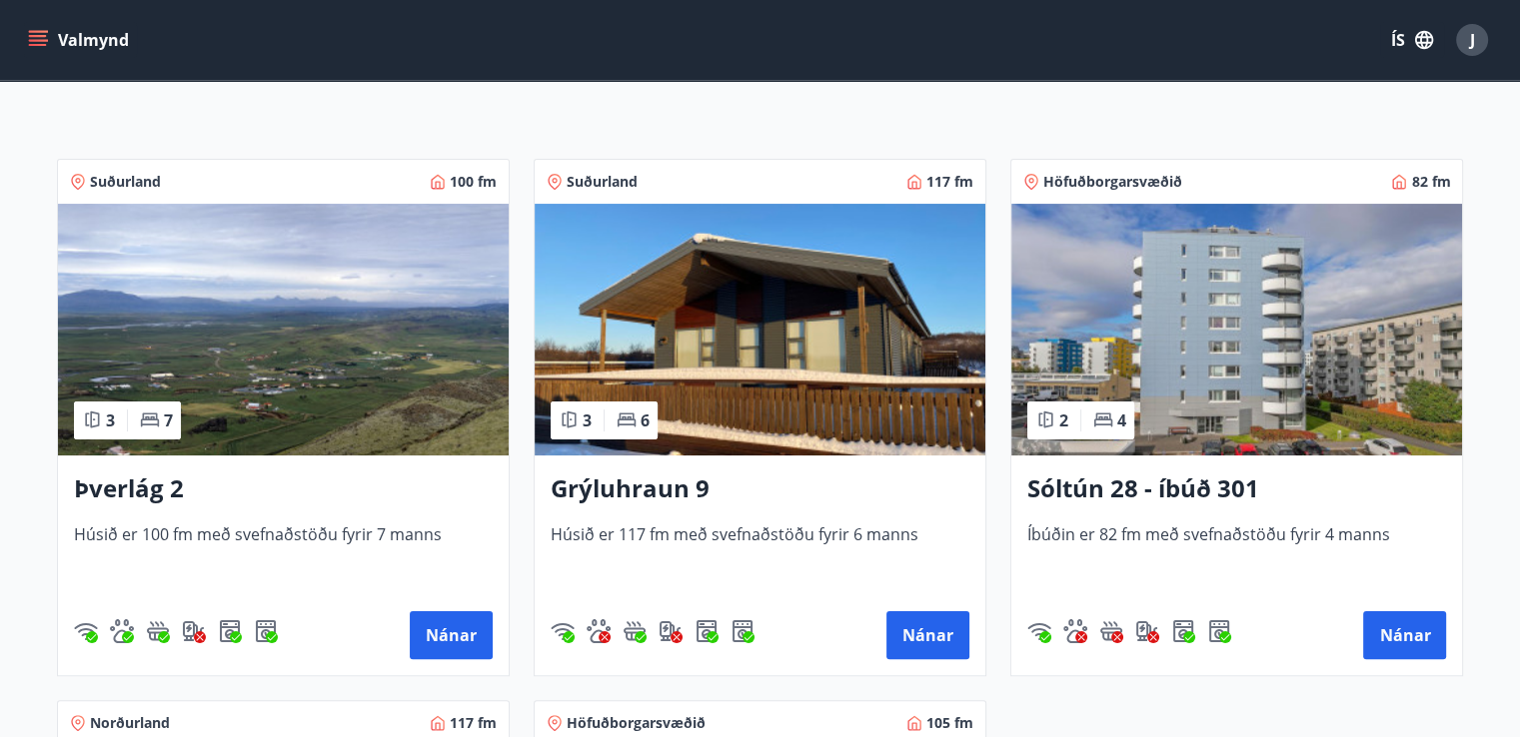
click at [661, 317] on img at bounding box center [759, 330] width 451 height 252
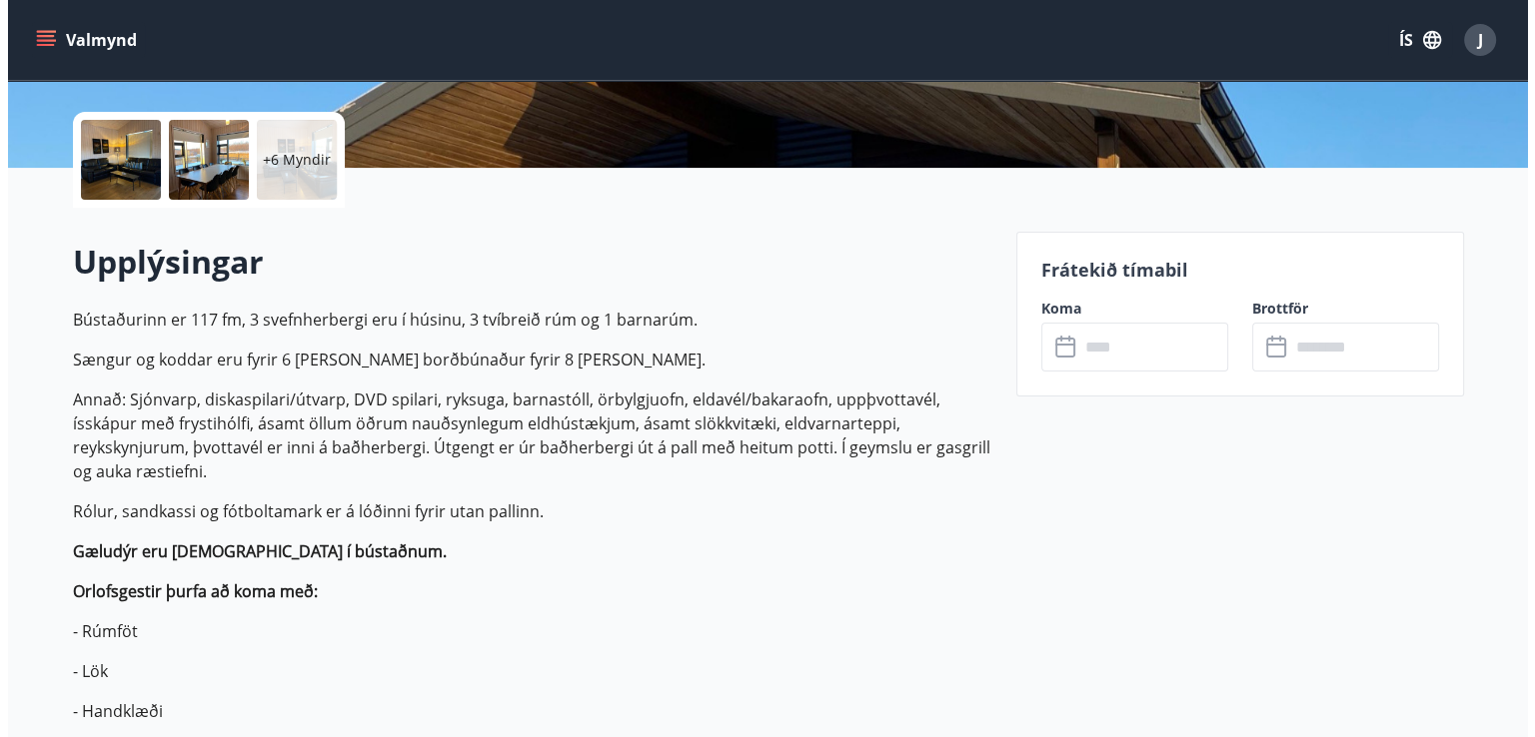
scroll to position [247, 0]
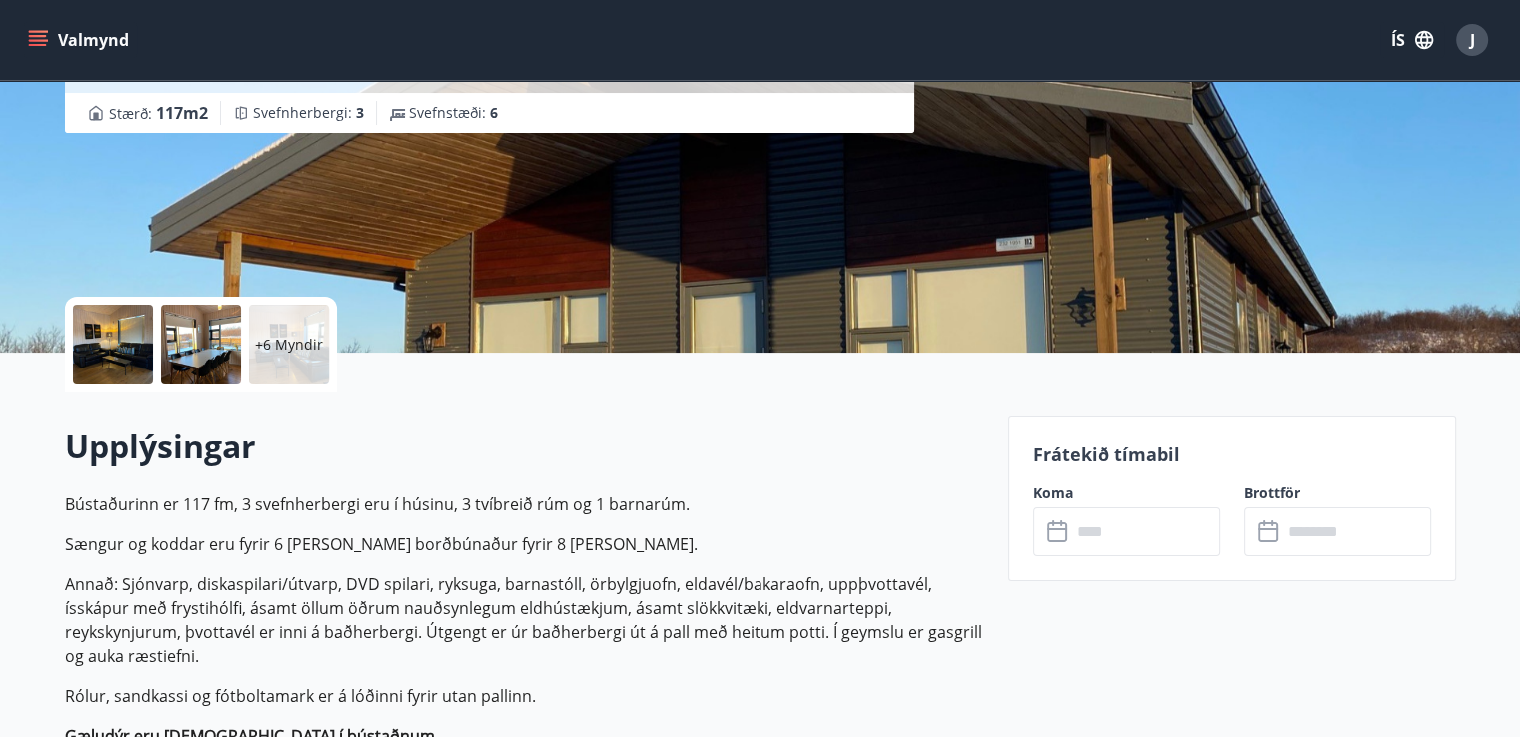
click at [117, 326] on div at bounding box center [113, 345] width 80 height 80
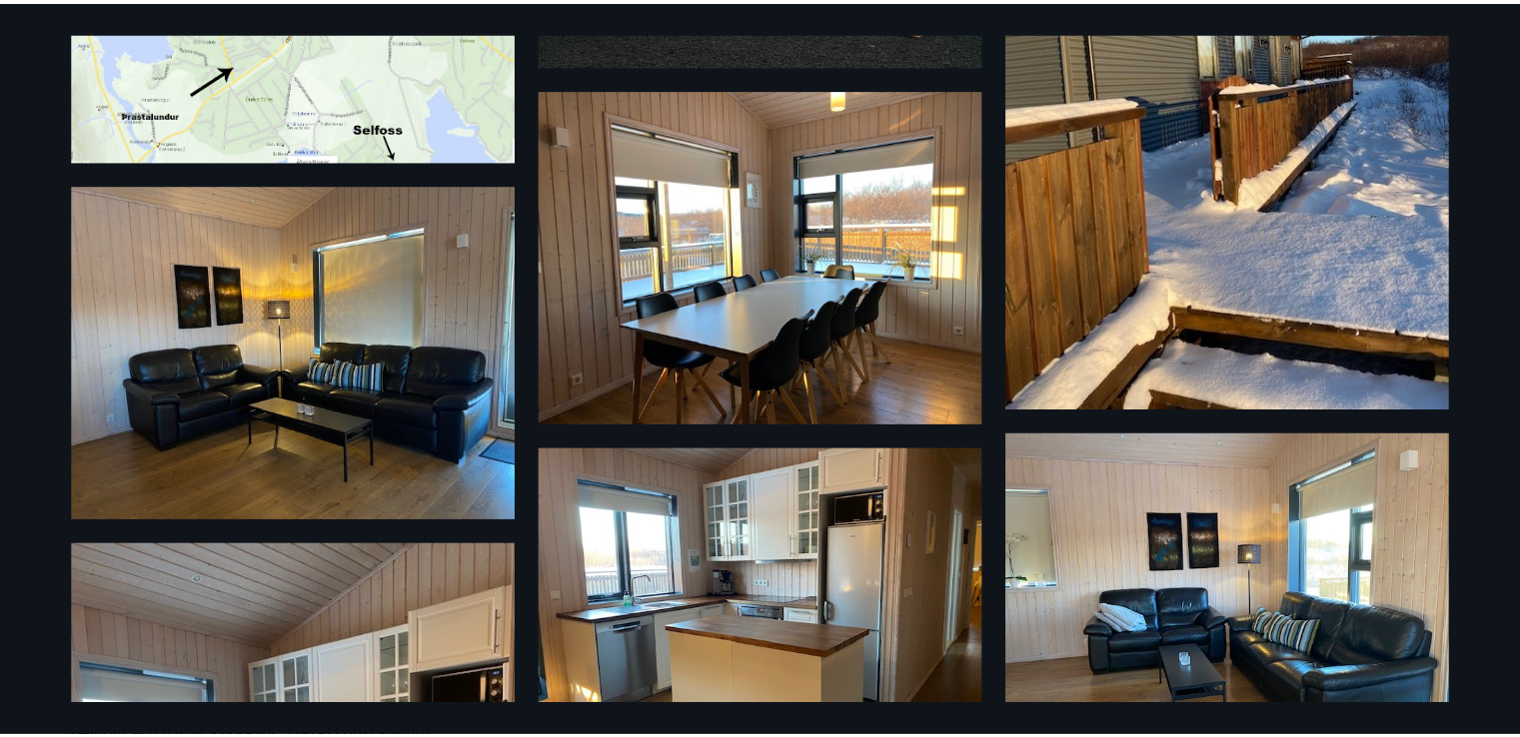
scroll to position [0, 0]
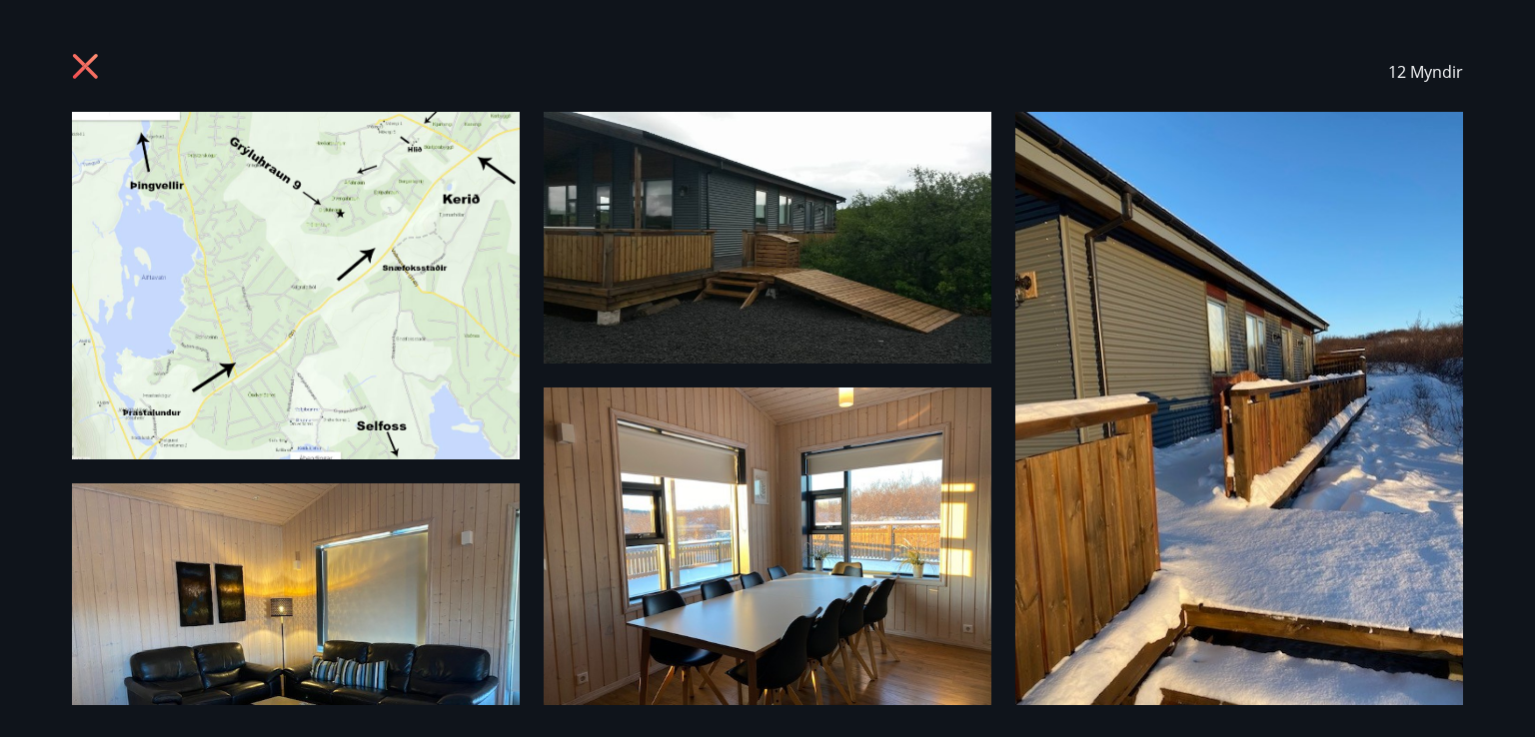
click at [95, 60] on icon at bounding box center [88, 69] width 32 height 32
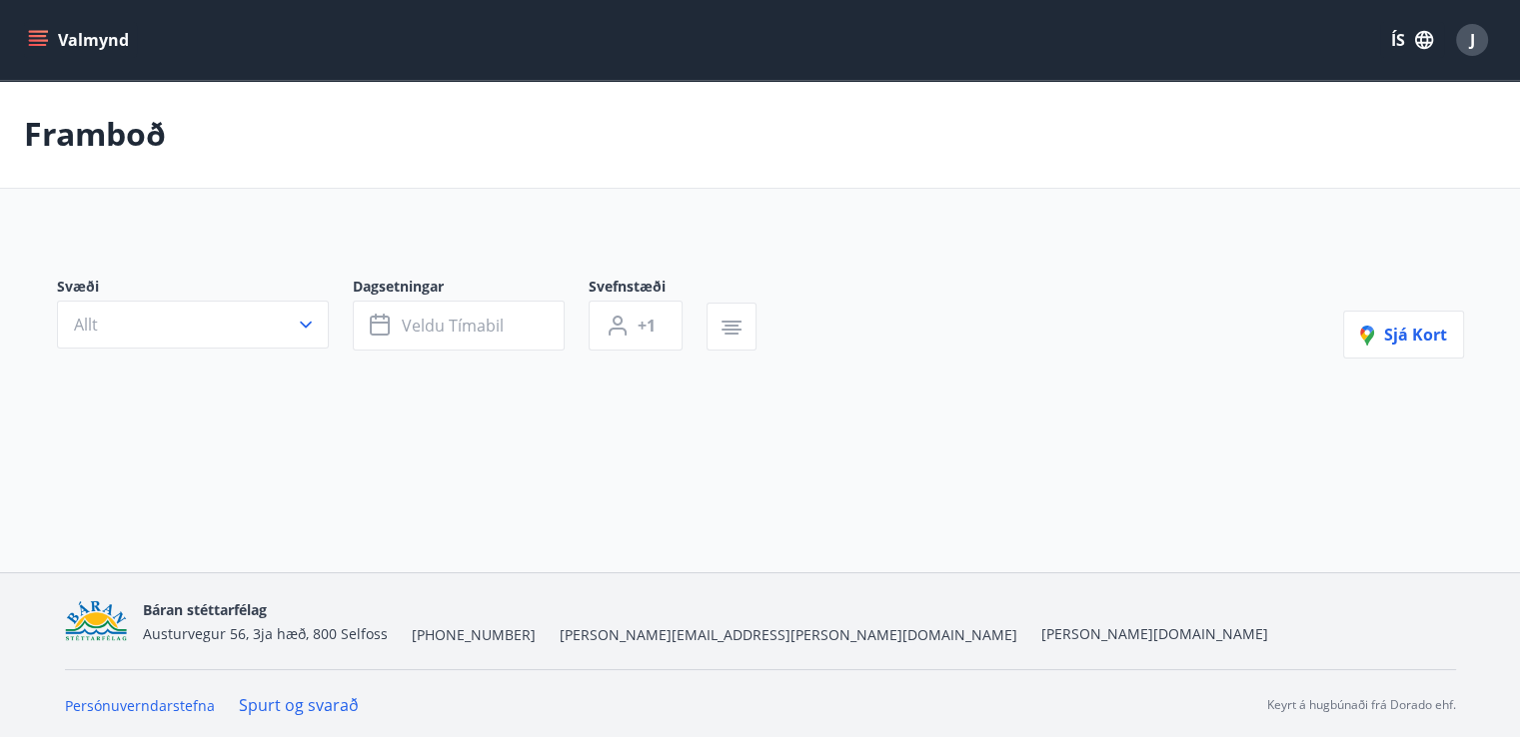
type input "*"
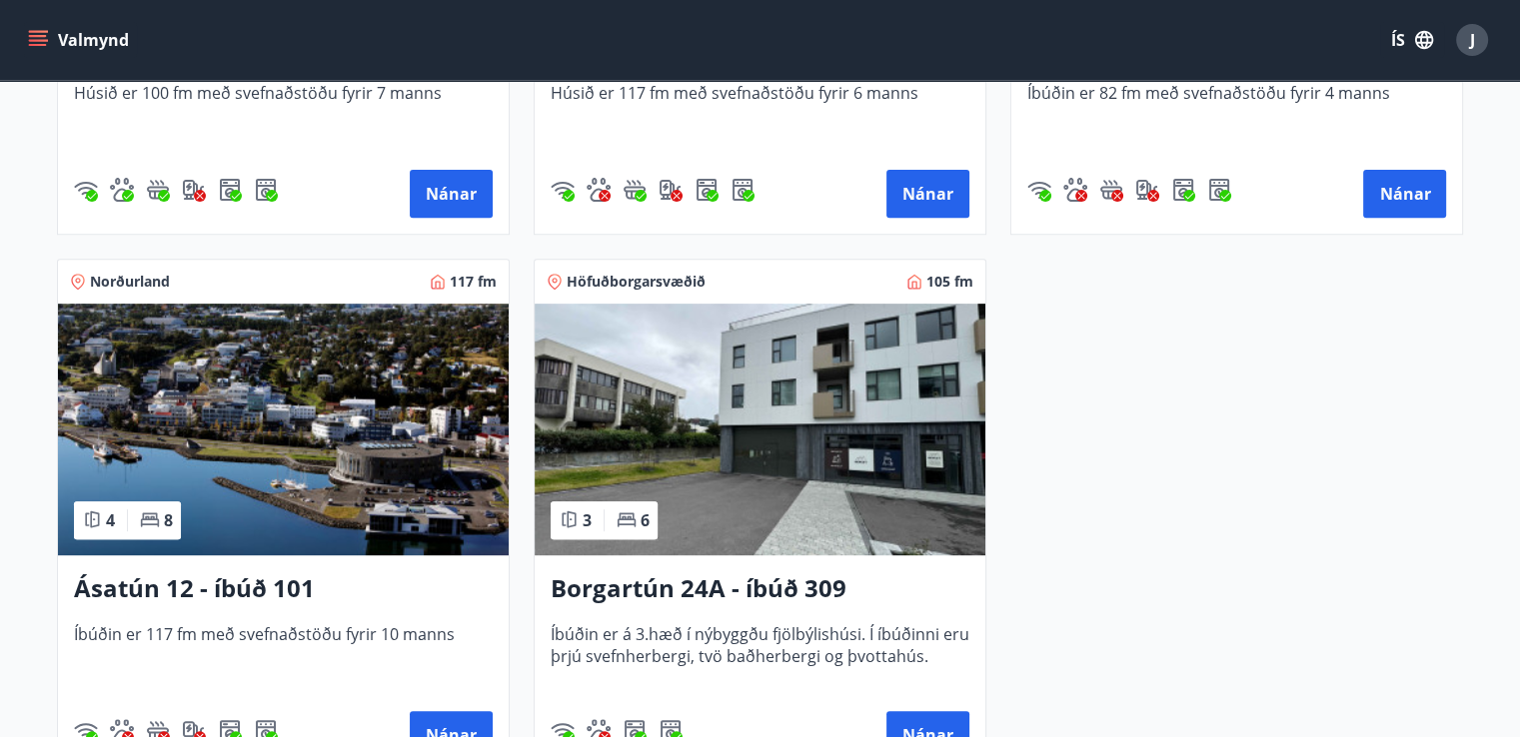
scroll to position [714, 0]
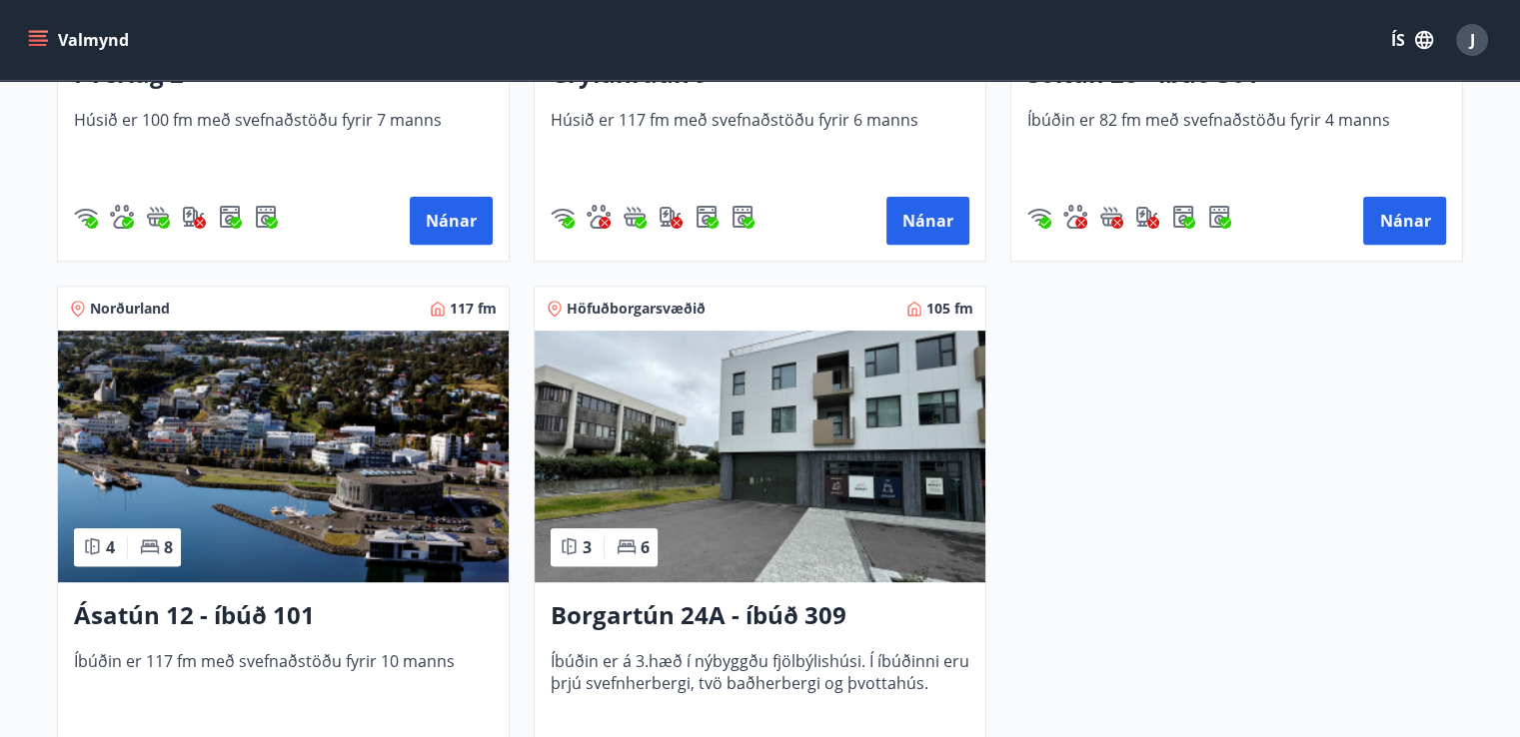
click at [417, 496] on img at bounding box center [283, 457] width 451 height 252
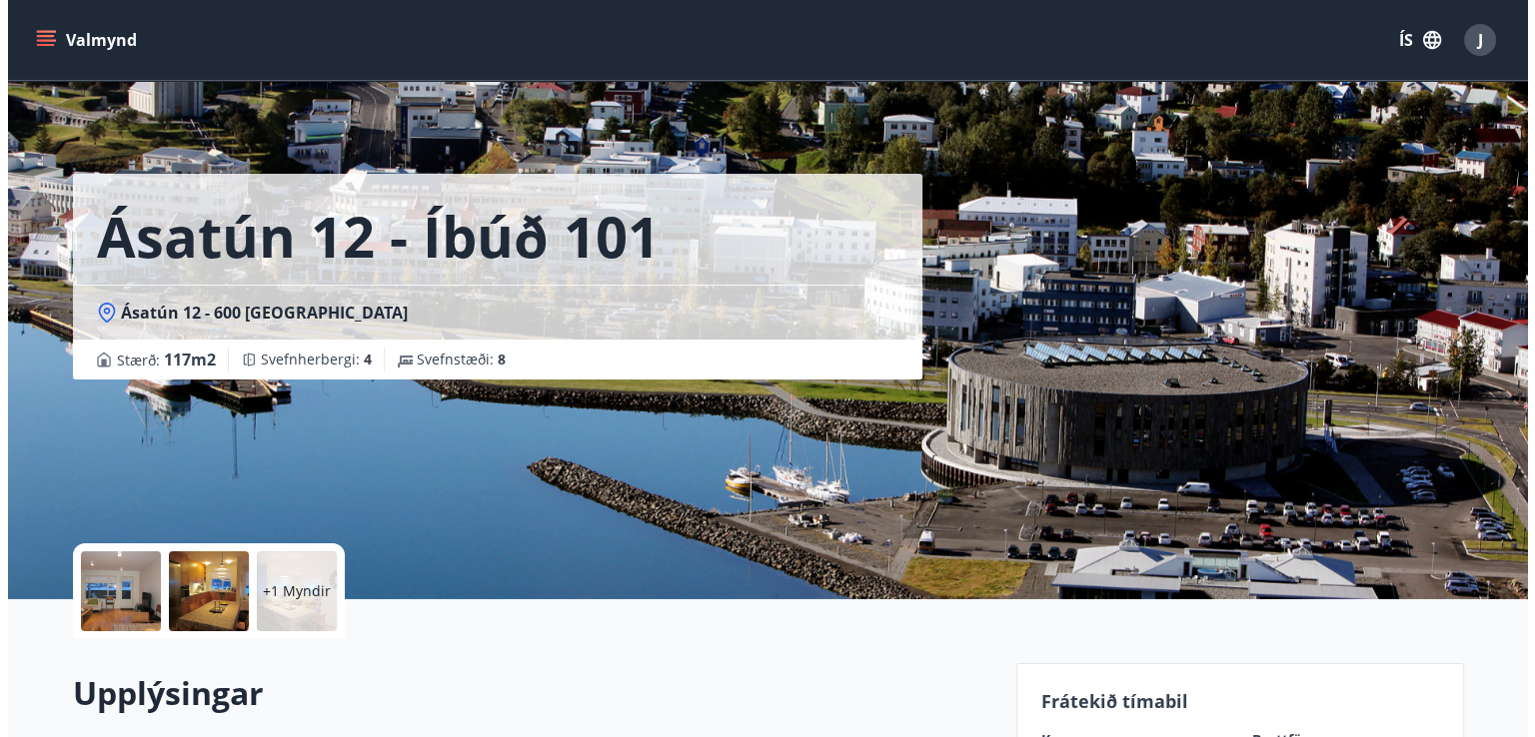
scroll to position [72, 0]
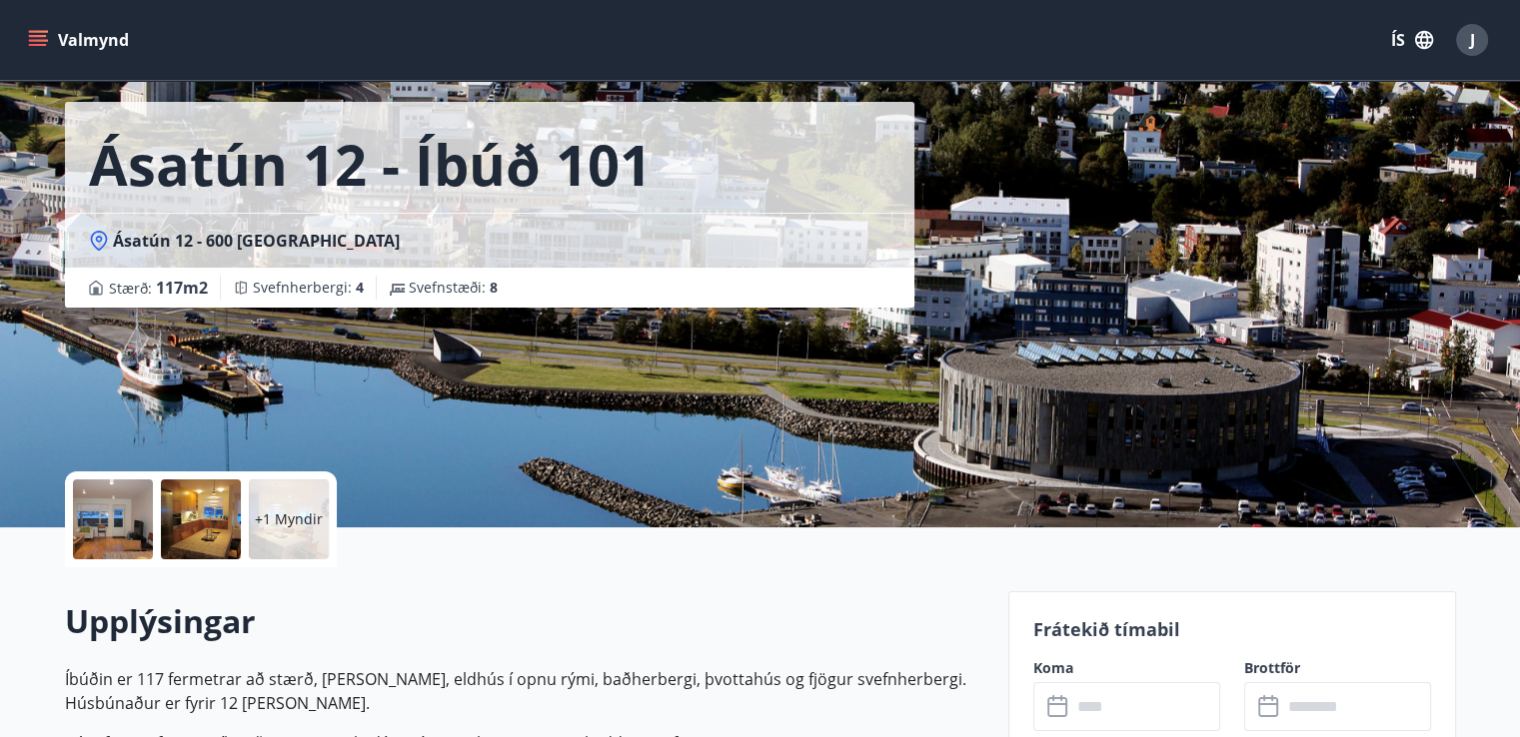
click at [129, 509] on div at bounding box center [113, 520] width 80 height 80
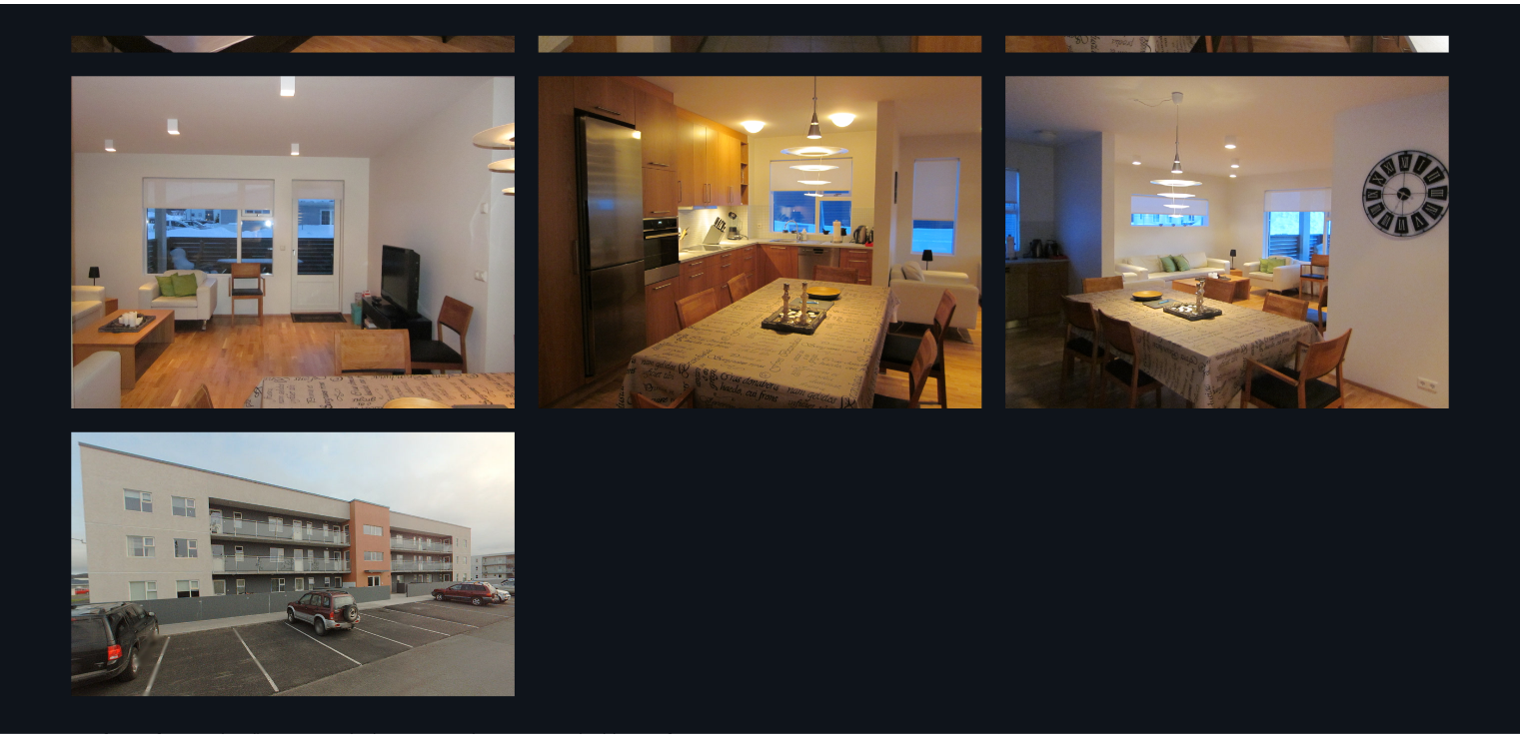
scroll to position [0, 0]
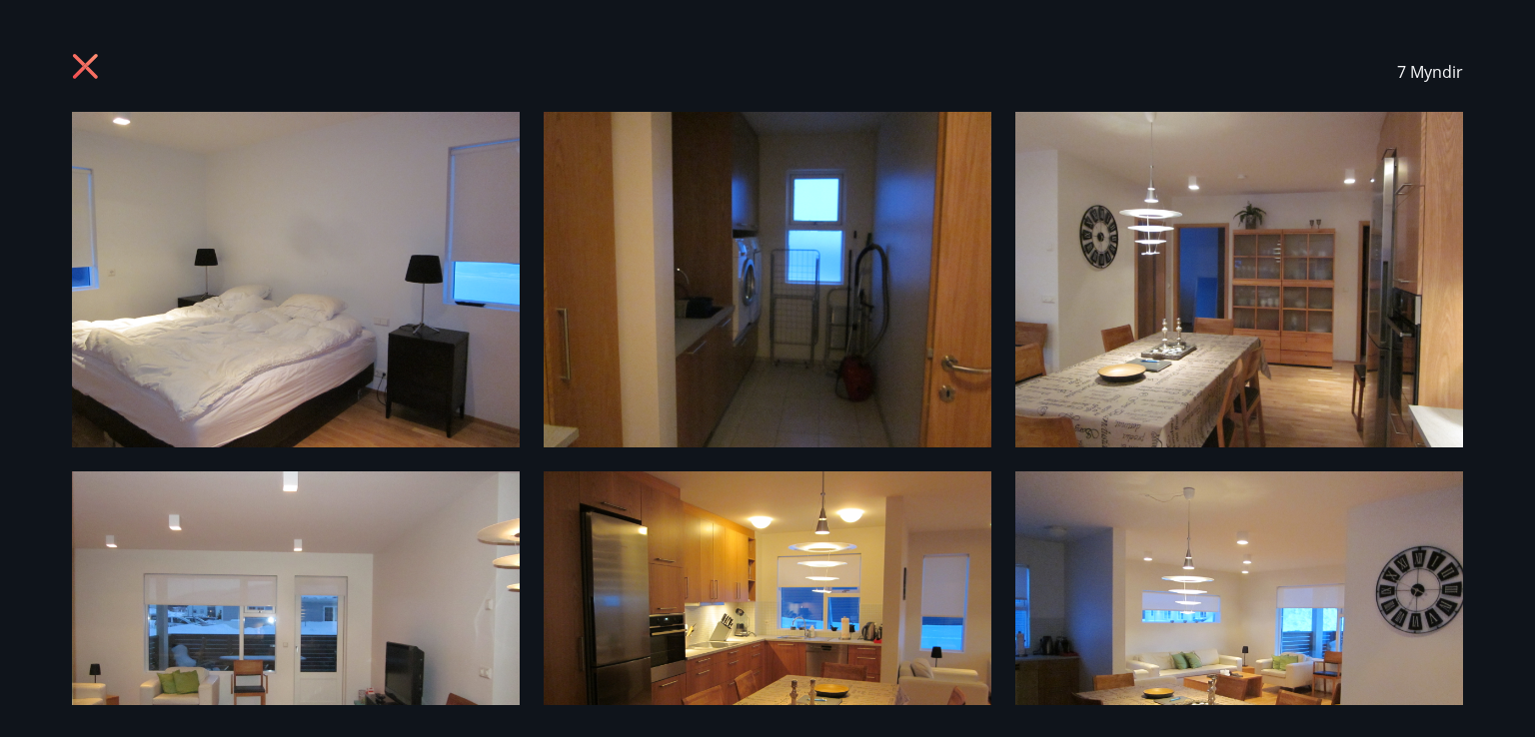
click at [77, 65] on icon at bounding box center [88, 69] width 32 height 32
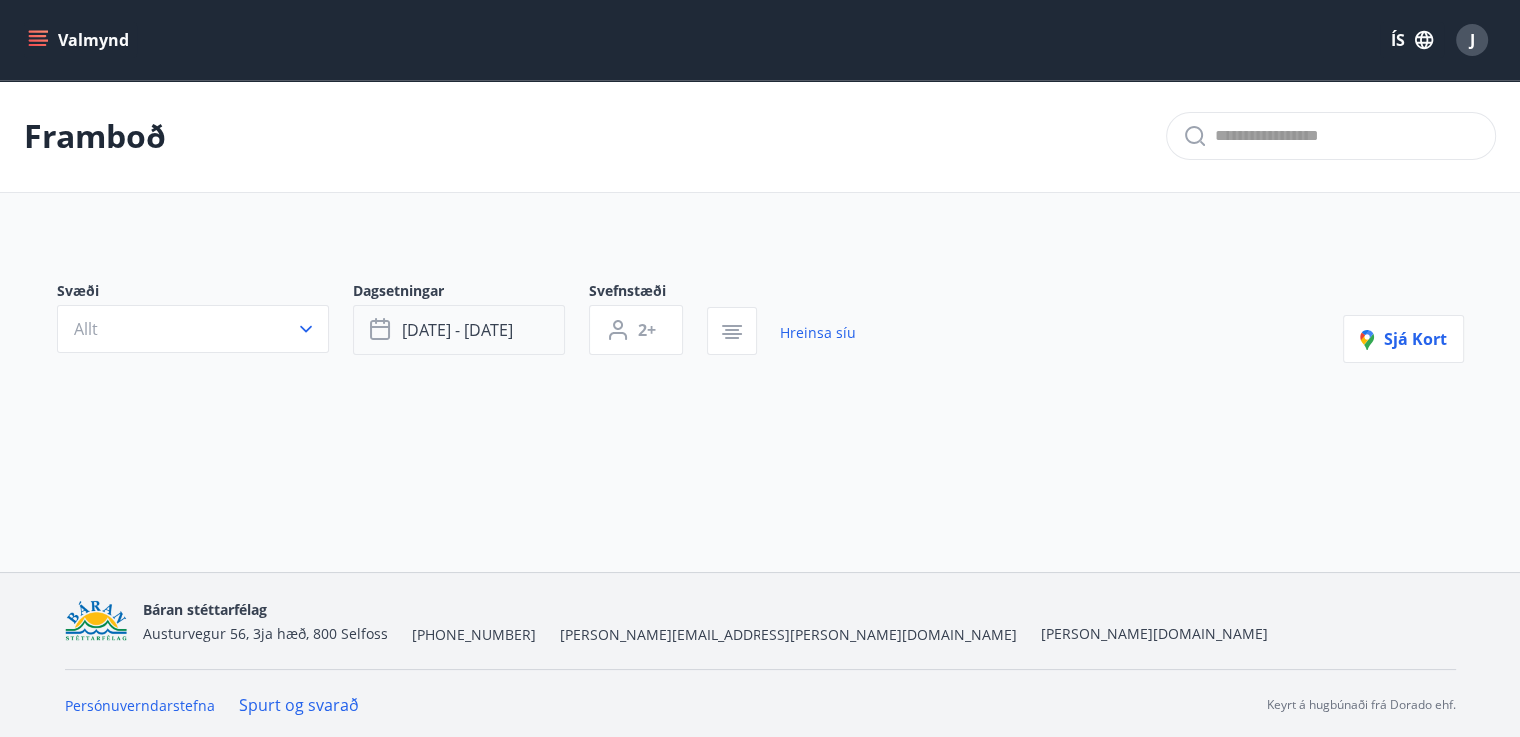
type input "*"
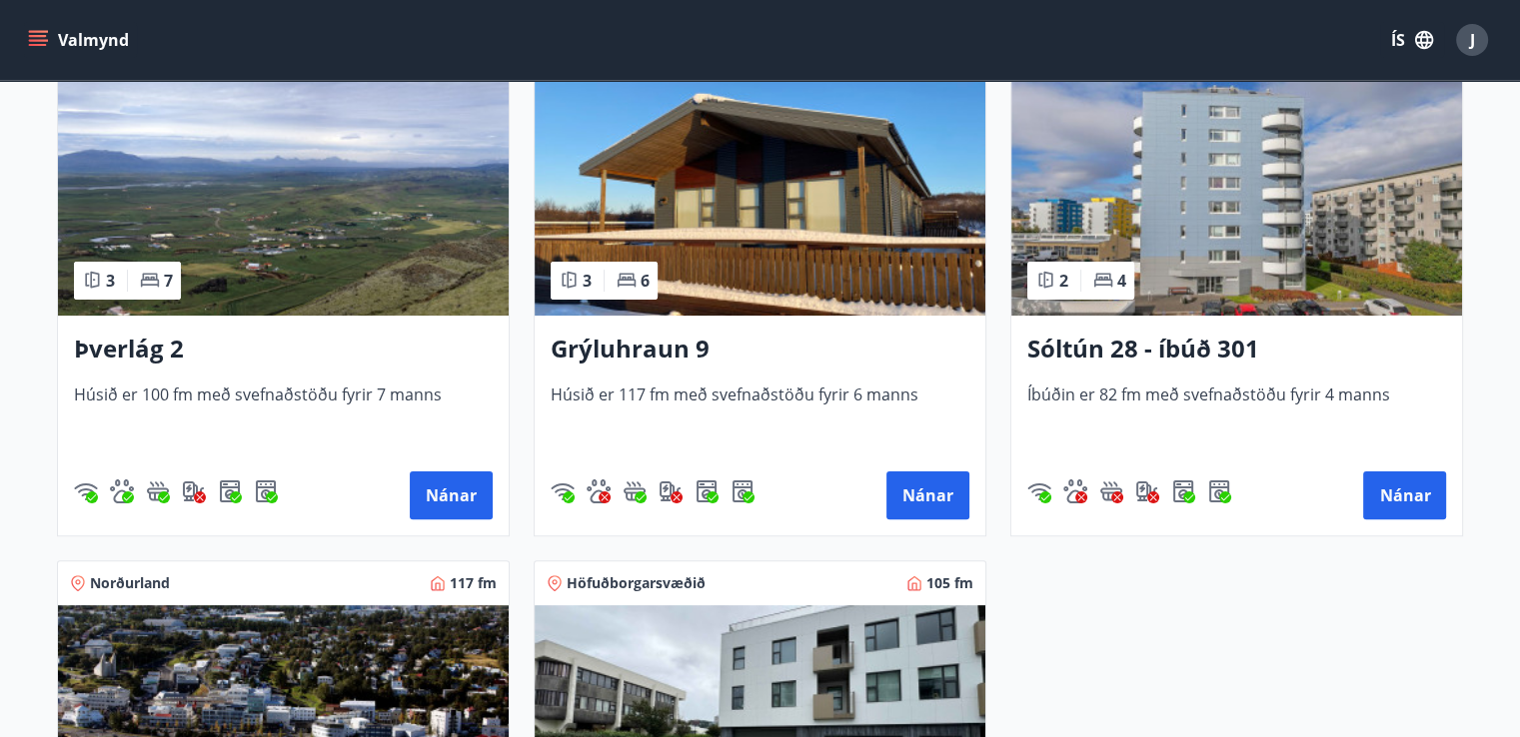
scroll to position [847, 0]
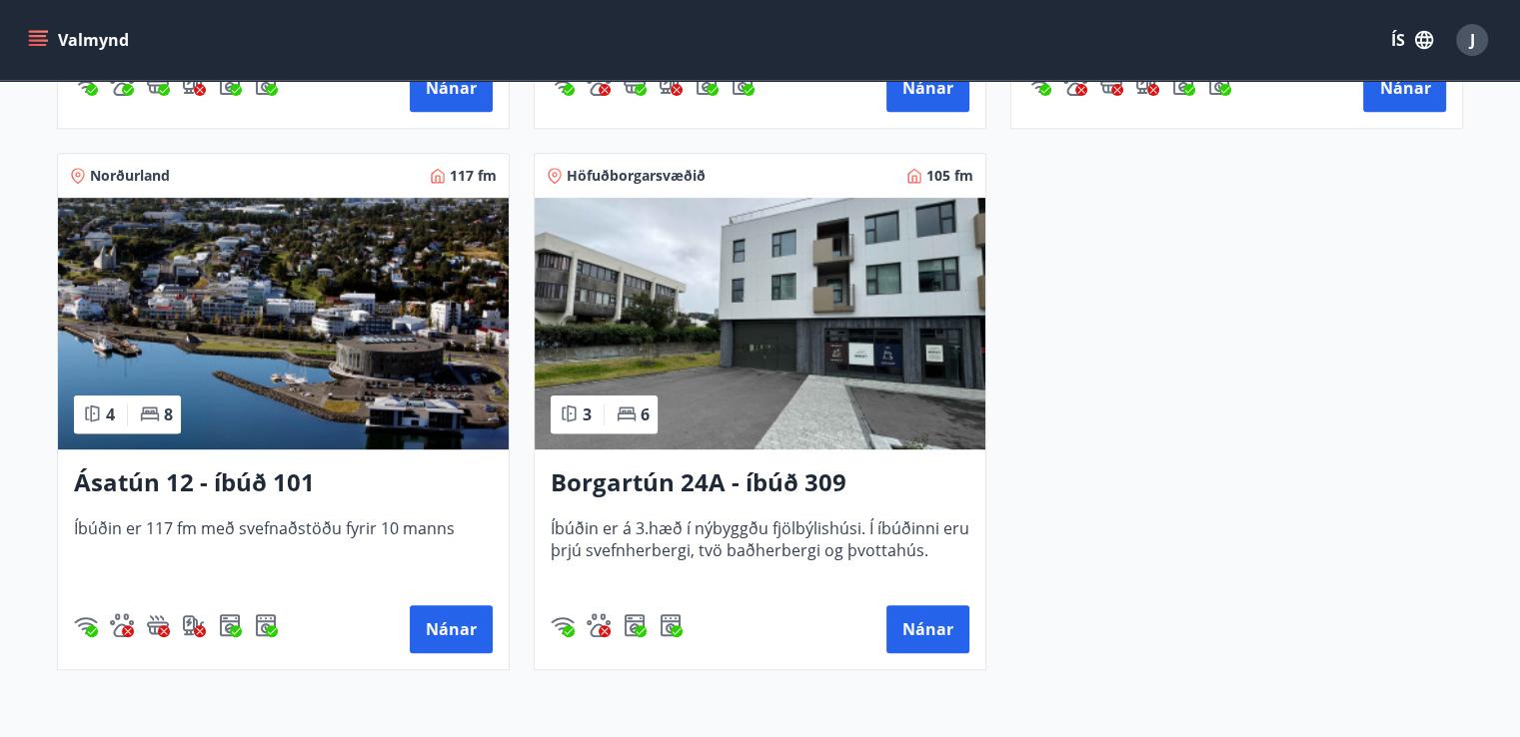
click at [767, 330] on img at bounding box center [759, 324] width 451 height 252
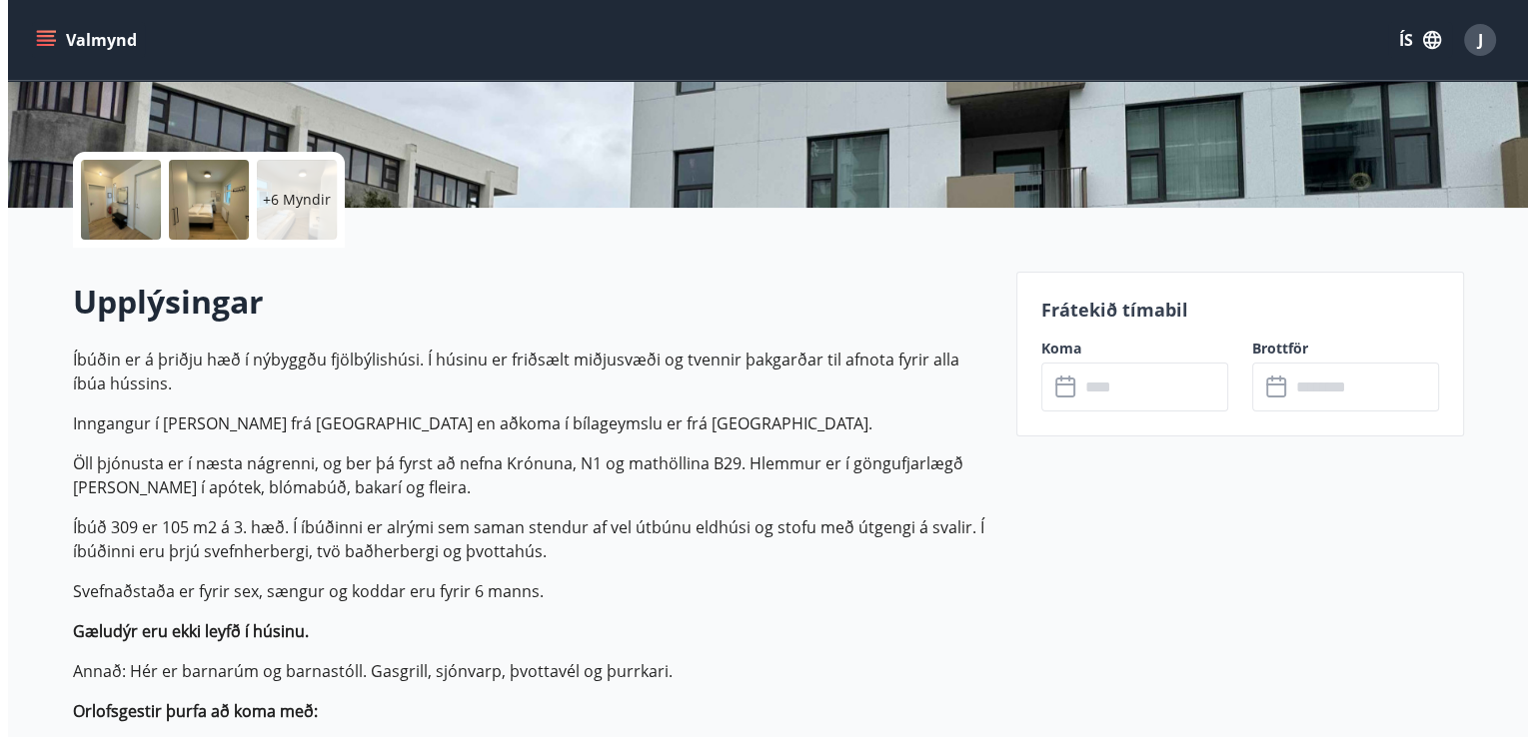
scroll to position [388, 0]
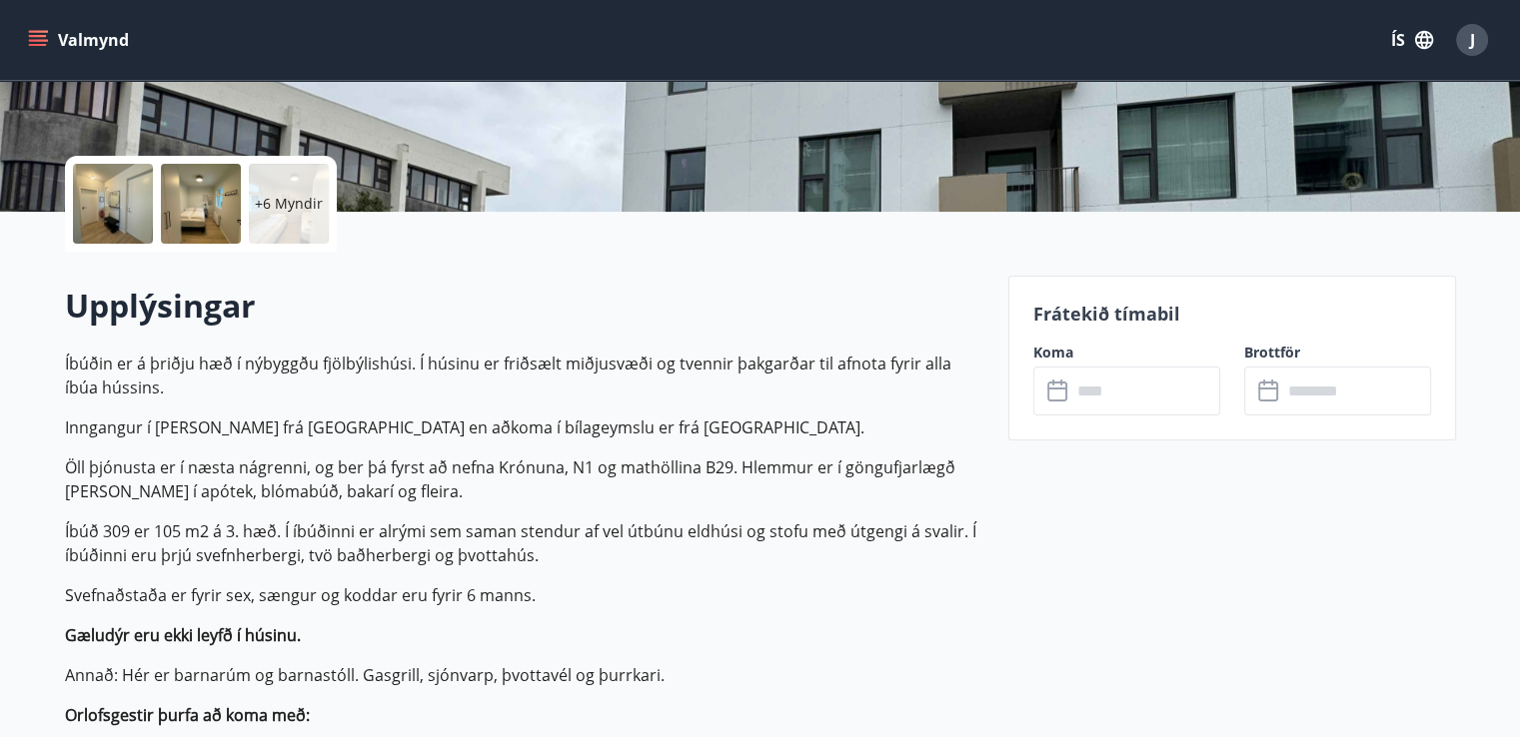
click at [136, 218] on div at bounding box center [113, 204] width 80 height 80
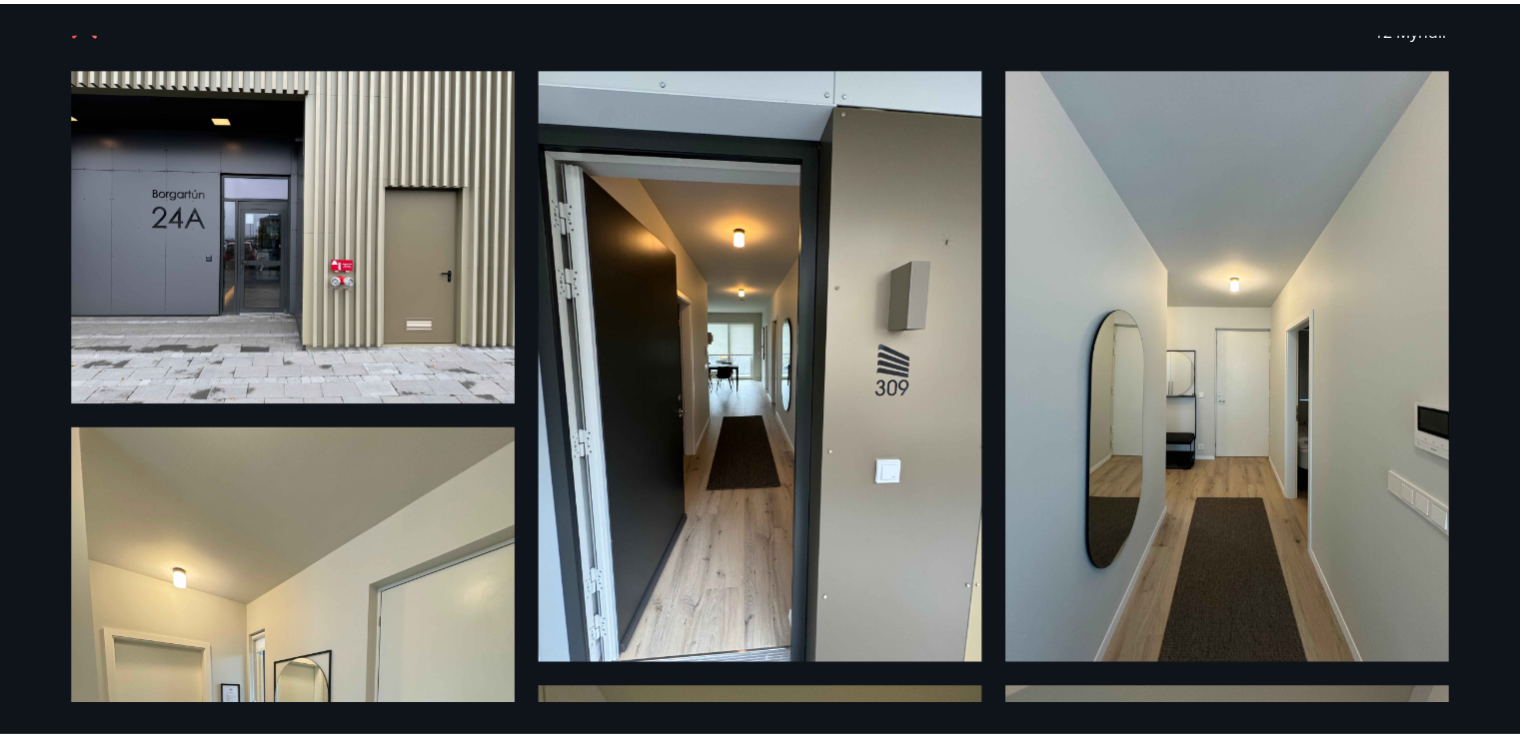
scroll to position [0, 0]
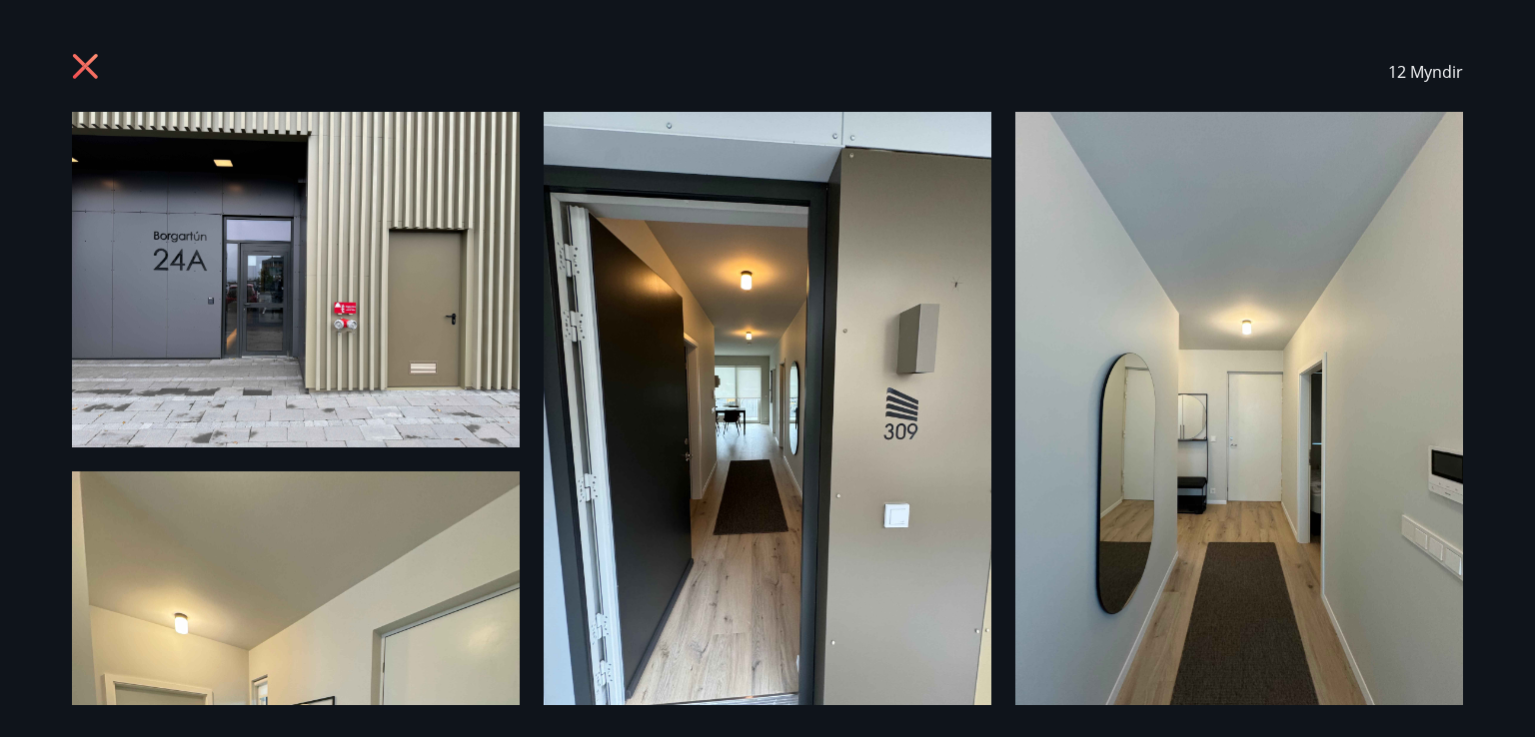
click at [87, 62] on icon at bounding box center [85, 66] width 25 height 25
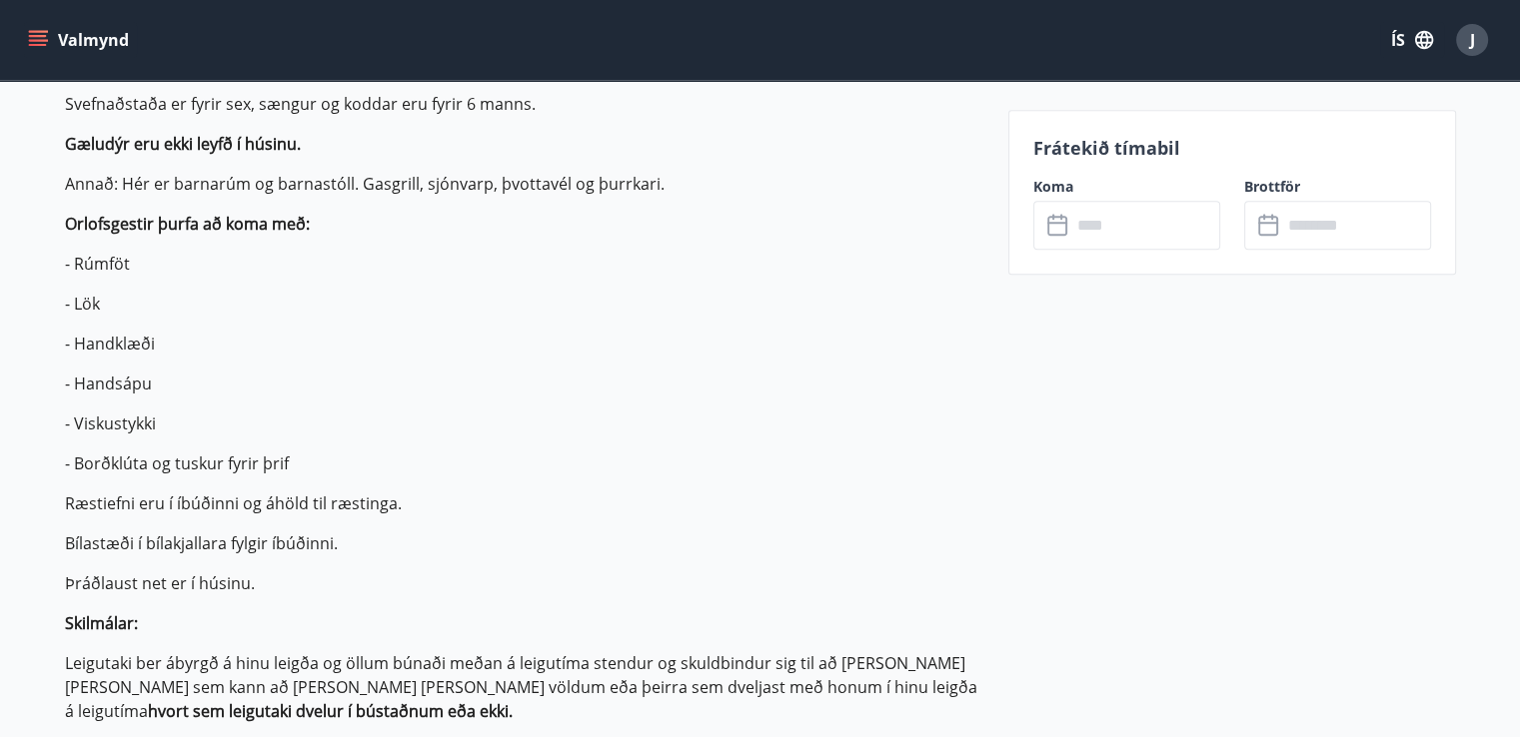
scroll to position [883, 0]
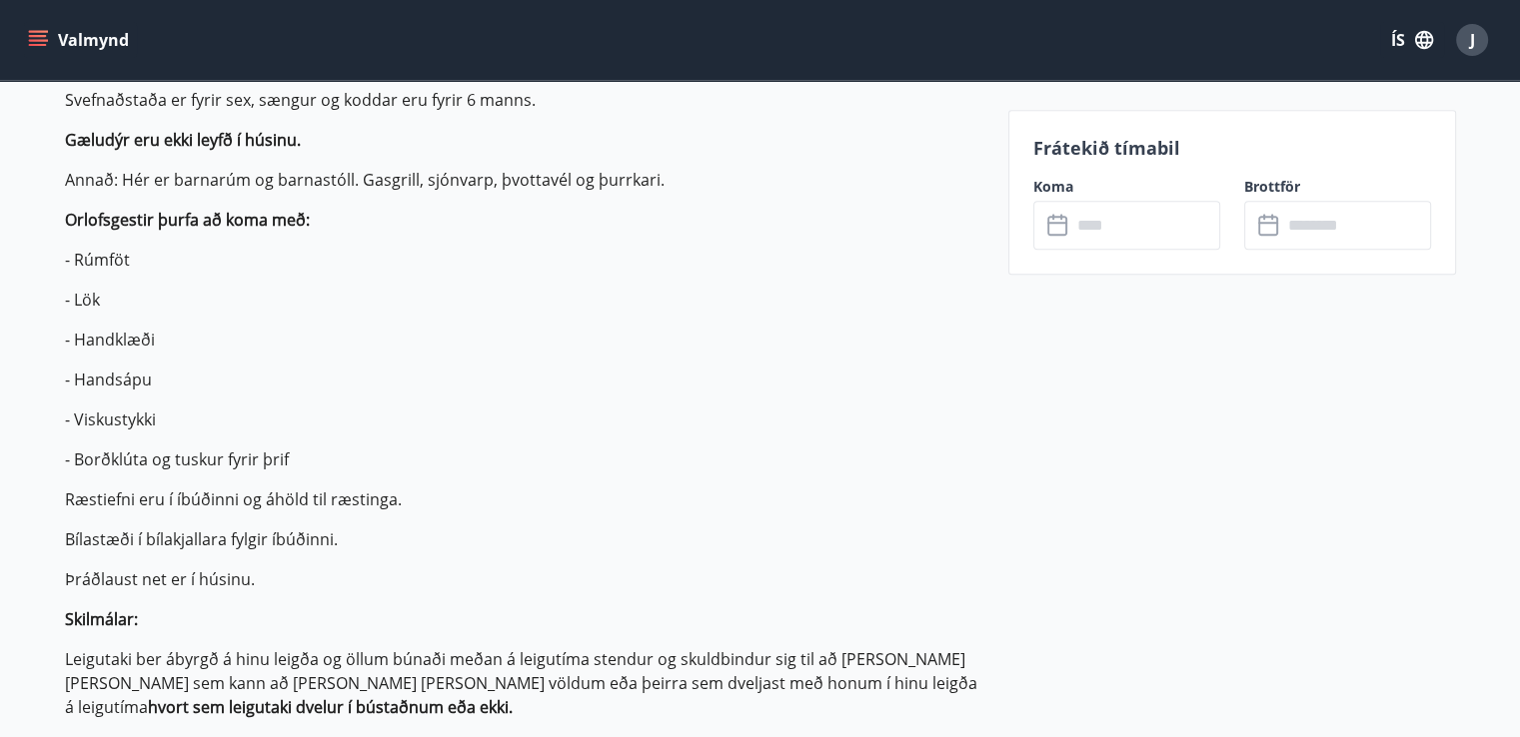
click at [450, 564] on p "Íbúðin er á þriðju hæð í nýbyggðu fjölbýlishúsi. Í húsinu er friðsælt miðjusvæð…" at bounding box center [524, 547] width 919 height 1383
